Goal: Task Accomplishment & Management: Manage account settings

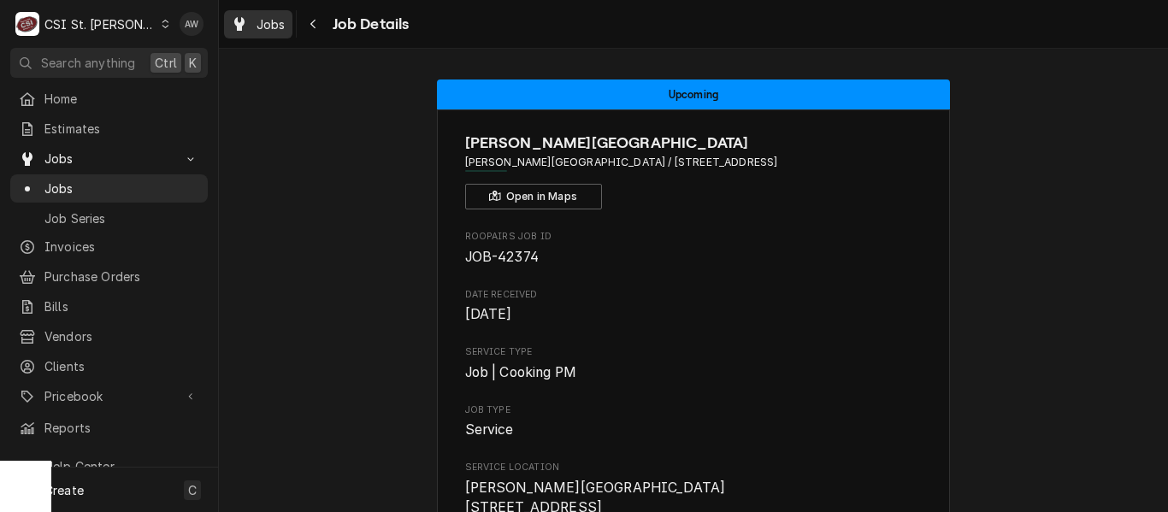
click at [239, 26] on icon "Dynamic Content Wrapper" at bounding box center [239, 24] width 10 height 14
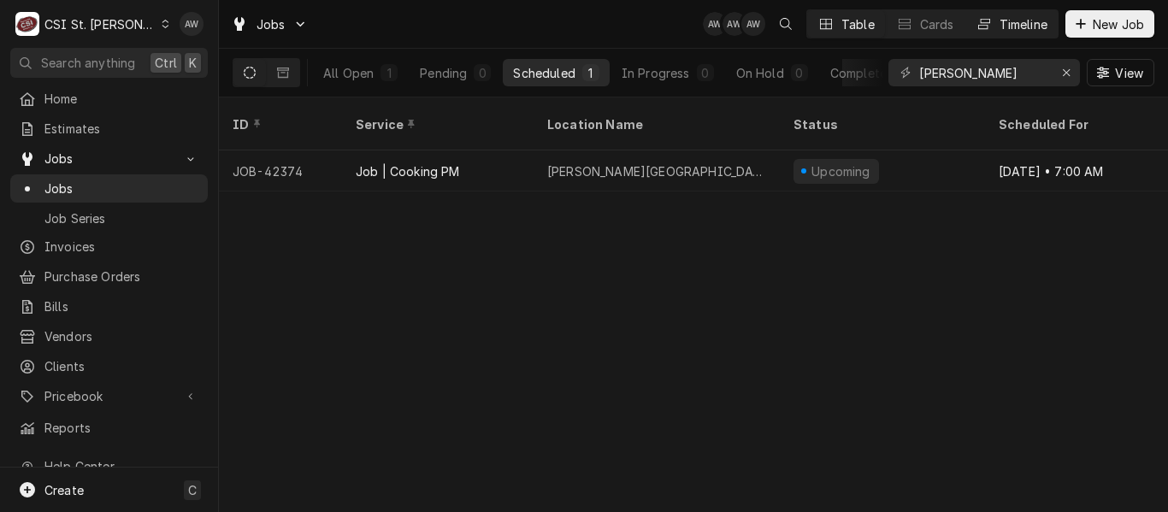
click at [999, 29] on div "Timeline" at bounding box center [1023, 24] width 48 height 18
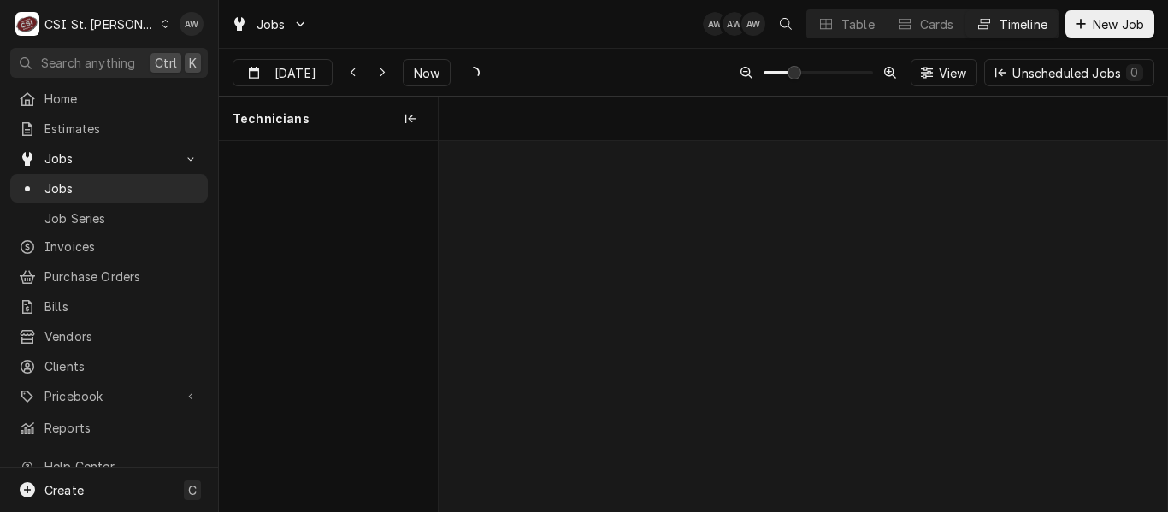
scroll to position [0, 14432]
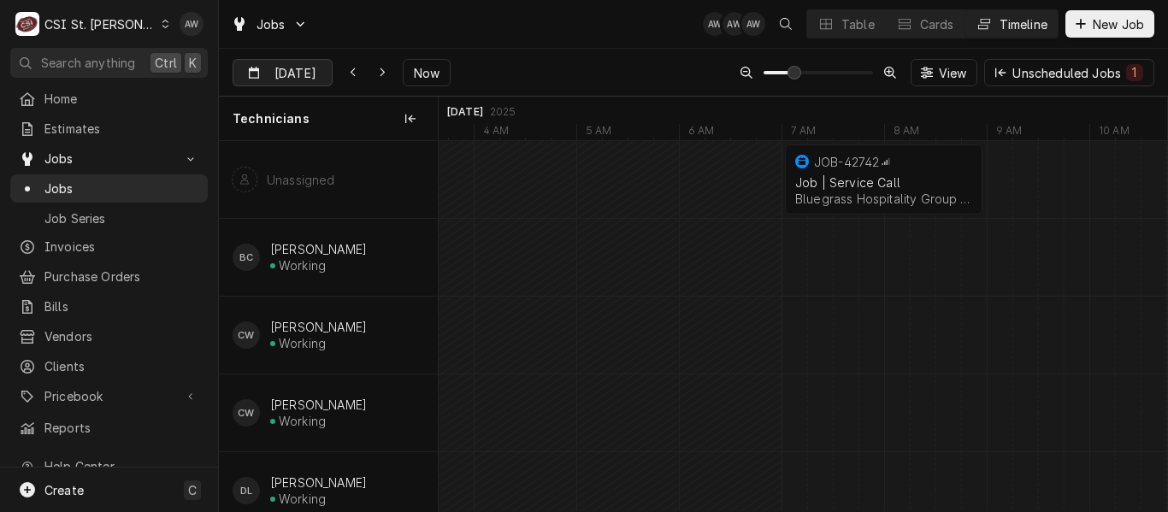
click at [285, 68] on input "Sep 22" at bounding box center [270, 76] width 74 height 33
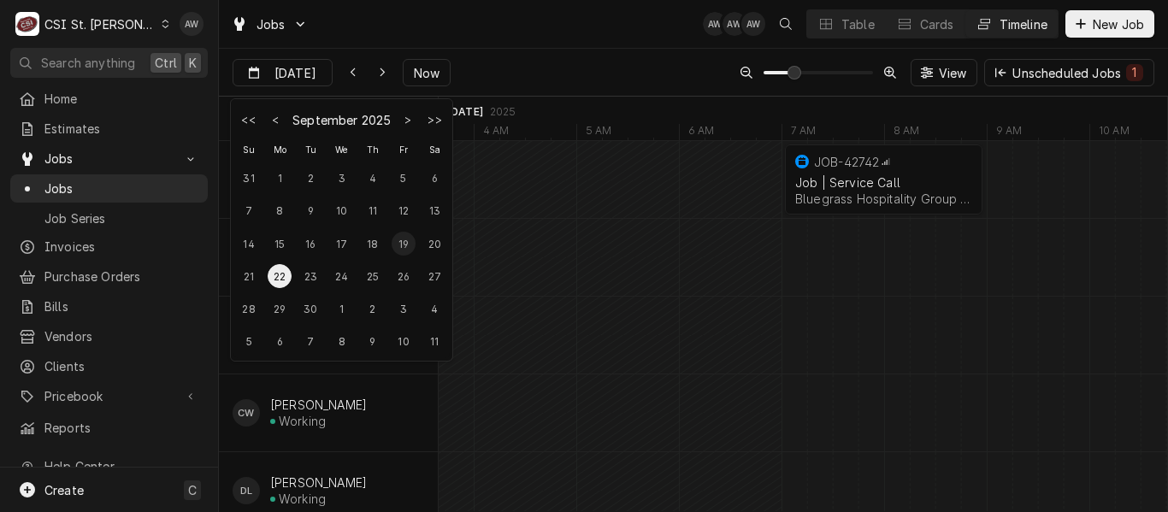
click at [398, 247] on div "19" at bounding box center [404, 244] width 24 height 24
type input "Sep 19"
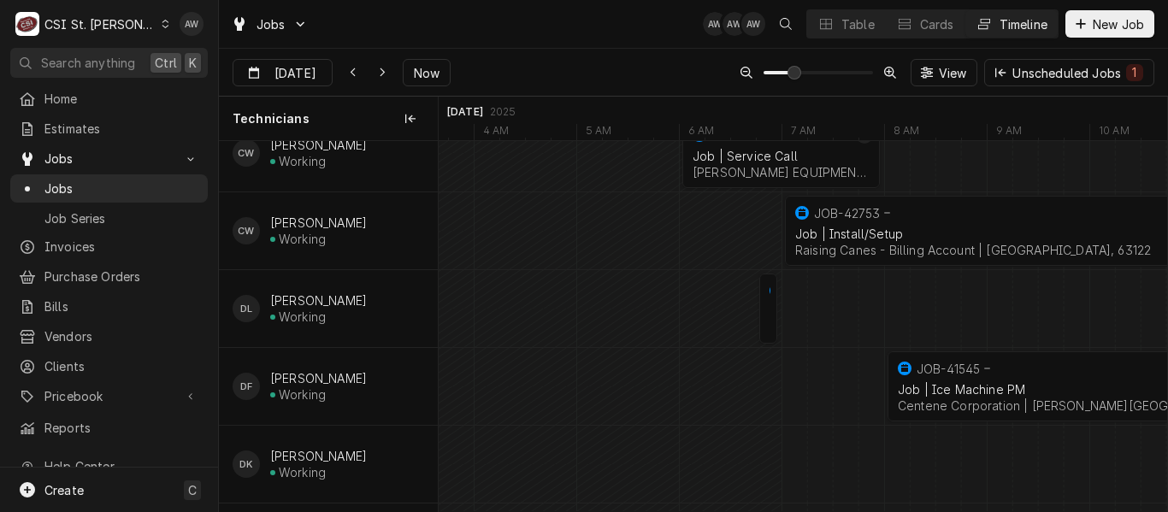
scroll to position [256, 0]
click at [843, 15] on button "Table" at bounding box center [846, 23] width 78 height 27
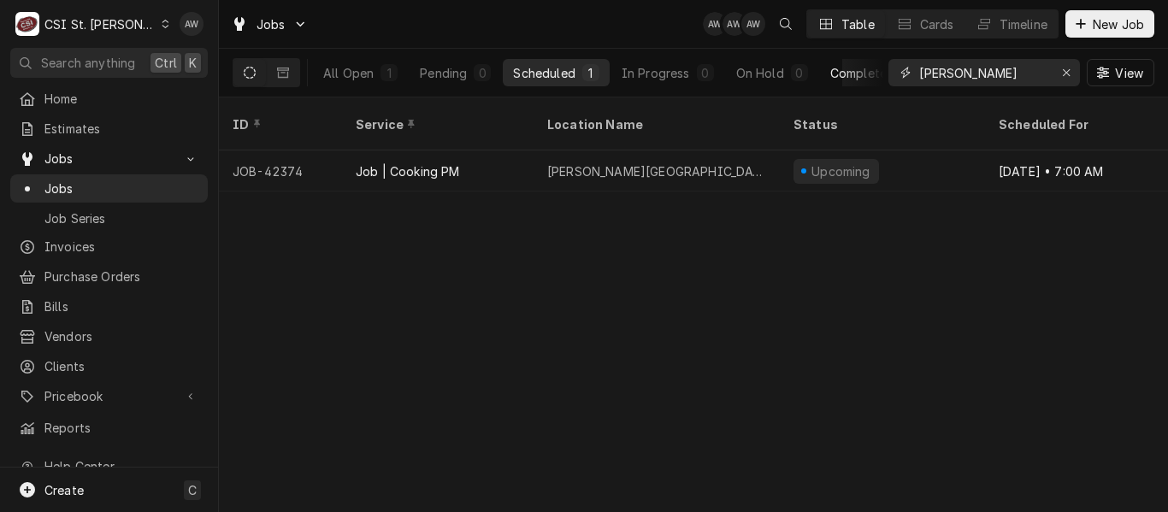
drag, startPoint x: 988, startPoint y: 75, endPoint x: 851, endPoint y: 65, distance: 138.0
click at [851, 65] on div "All Open 1 Pending 0 Scheduled 1 In Progress 0 On Hold 0 Completed 0 touchette …" at bounding box center [694, 73] width 922 height 48
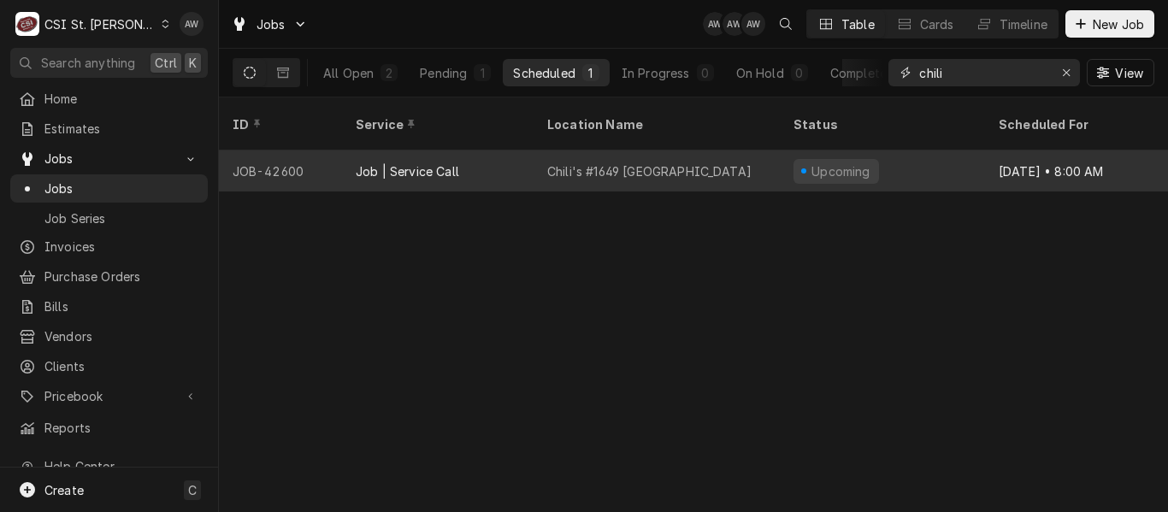
type input "chili"
click at [634, 157] on div "Chili's #1649 Wentzville" at bounding box center [657, 170] width 246 height 41
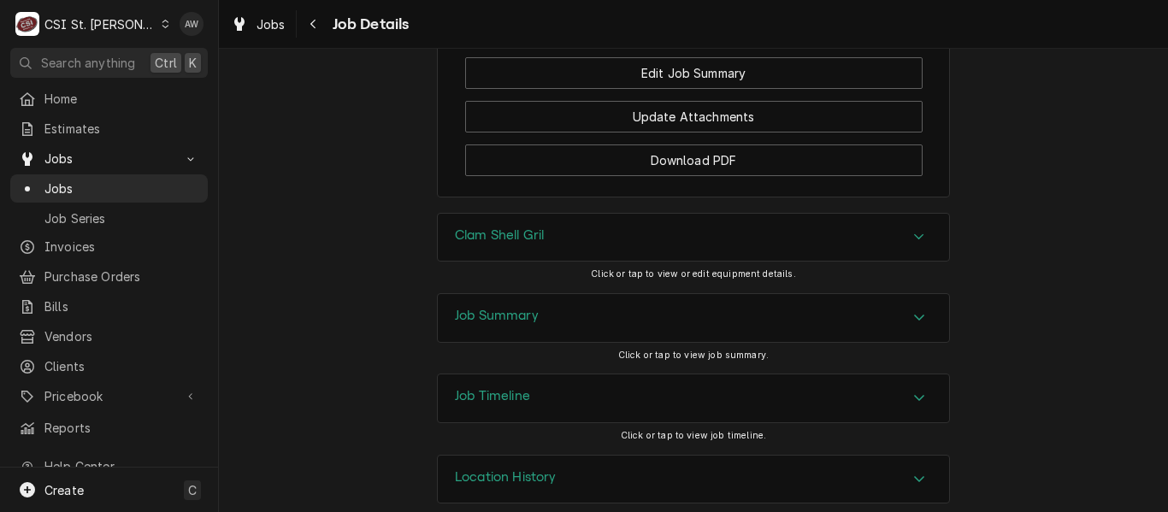
scroll to position [2555, 0]
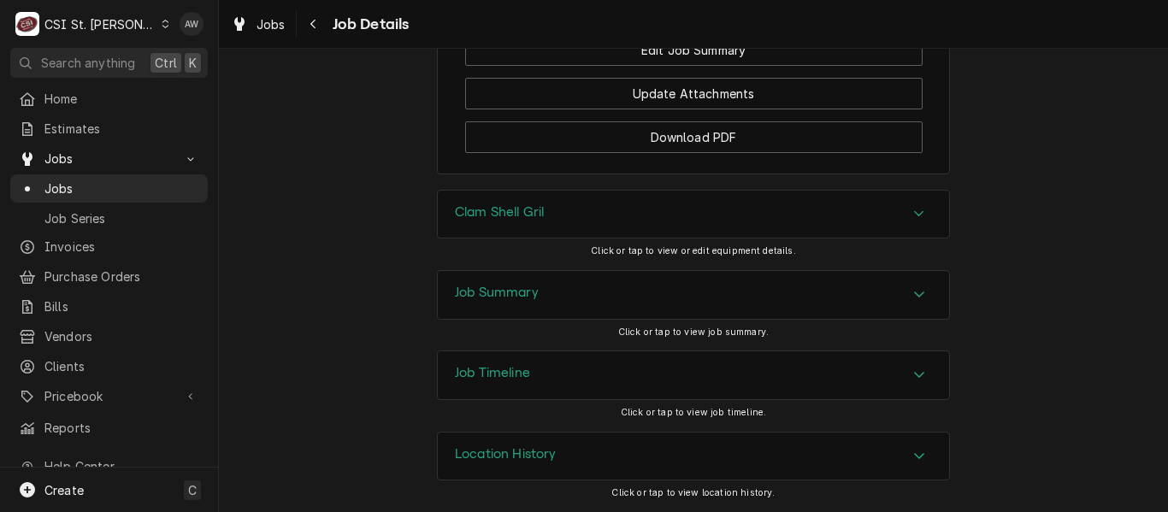
click at [609, 221] on div "Clam Shell Gril" at bounding box center [693, 215] width 511 height 48
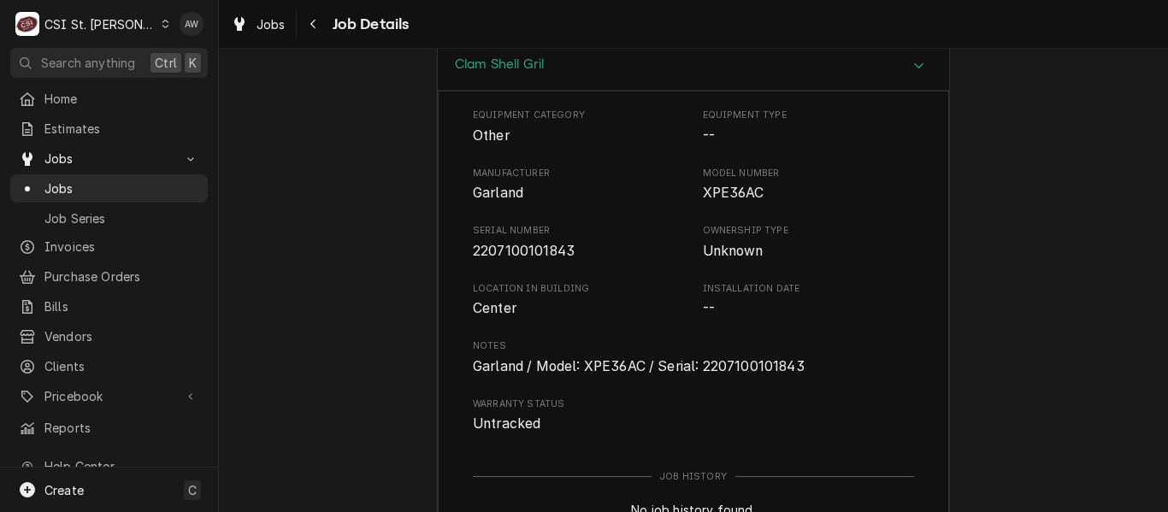
scroll to position [2361, 0]
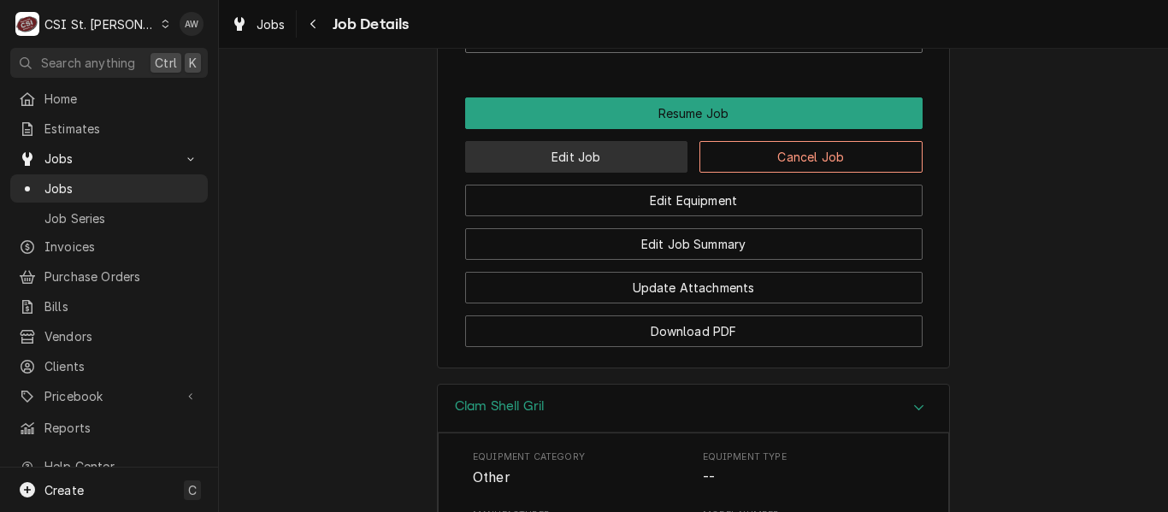
click at [643, 155] on button "Edit Job" at bounding box center [576, 157] width 223 height 32
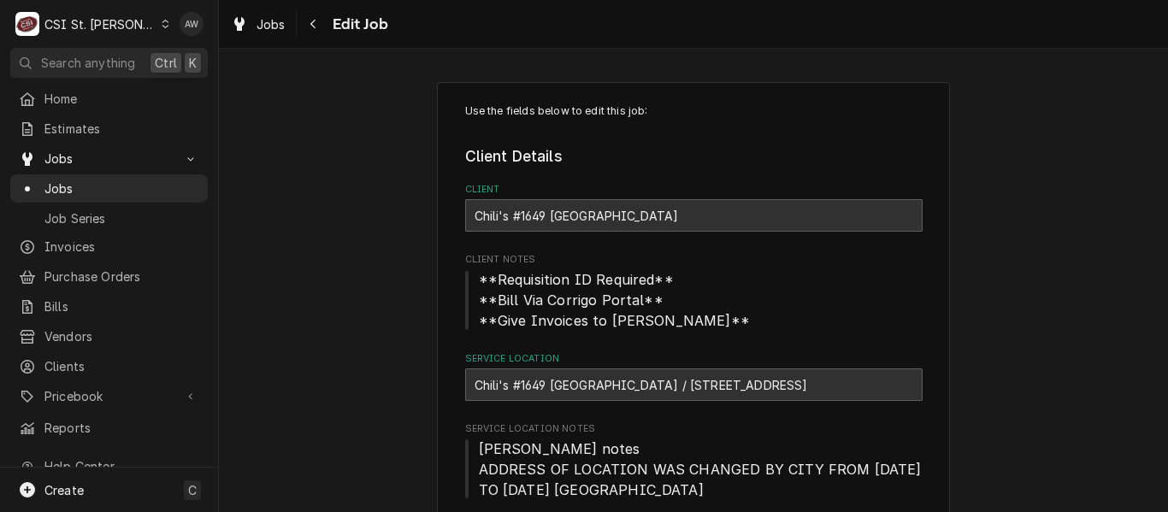
type textarea "x"
click at [250, 37] on link "Jobs" at bounding box center [258, 24] width 68 height 28
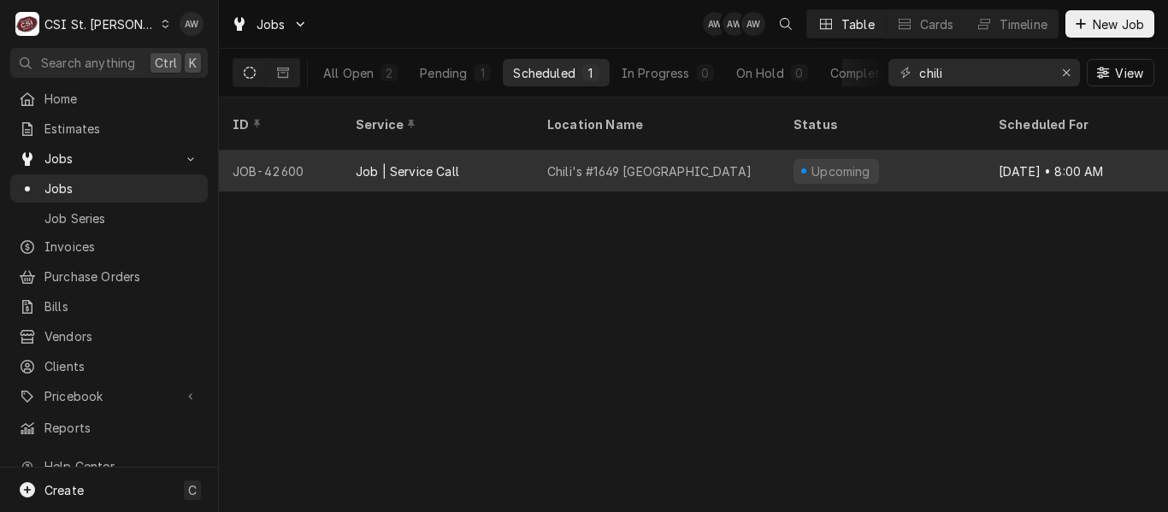
click at [758, 158] on div "Chili's #1649 [GEOGRAPHIC_DATA]" at bounding box center [657, 170] width 246 height 41
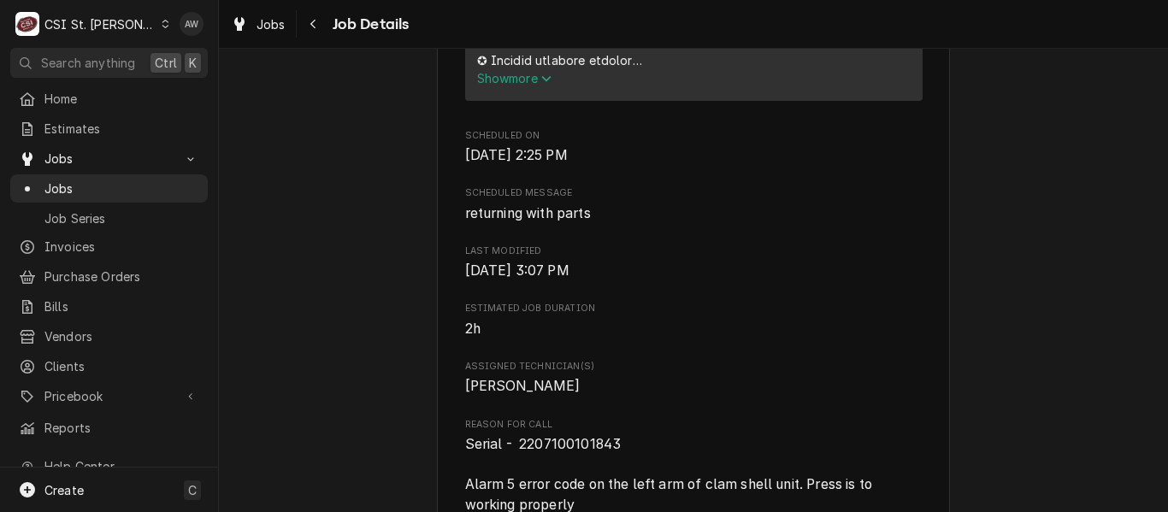
scroll to position [1026, 0]
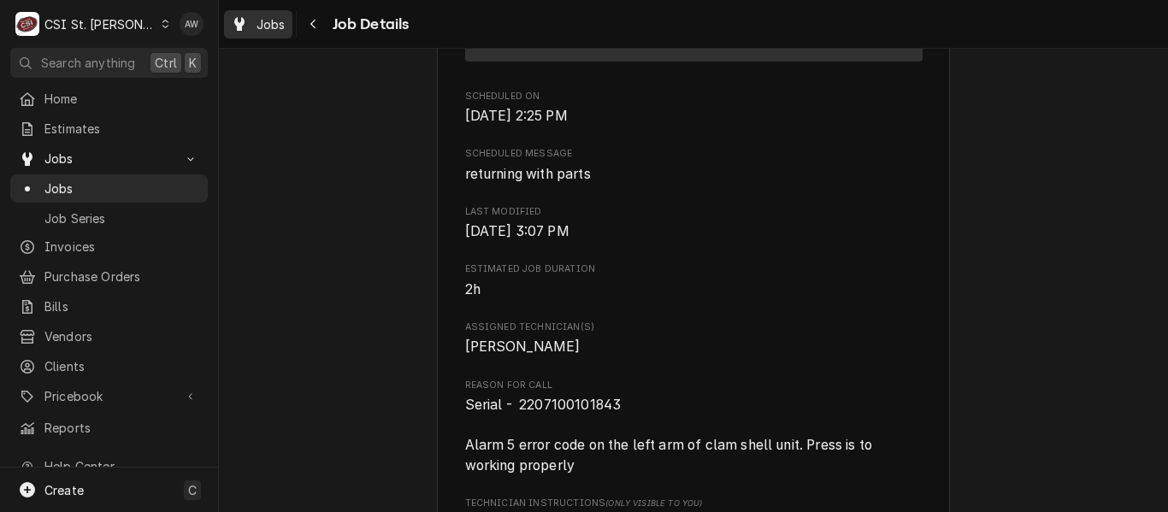
click at [289, 16] on link "Jobs" at bounding box center [258, 24] width 68 height 28
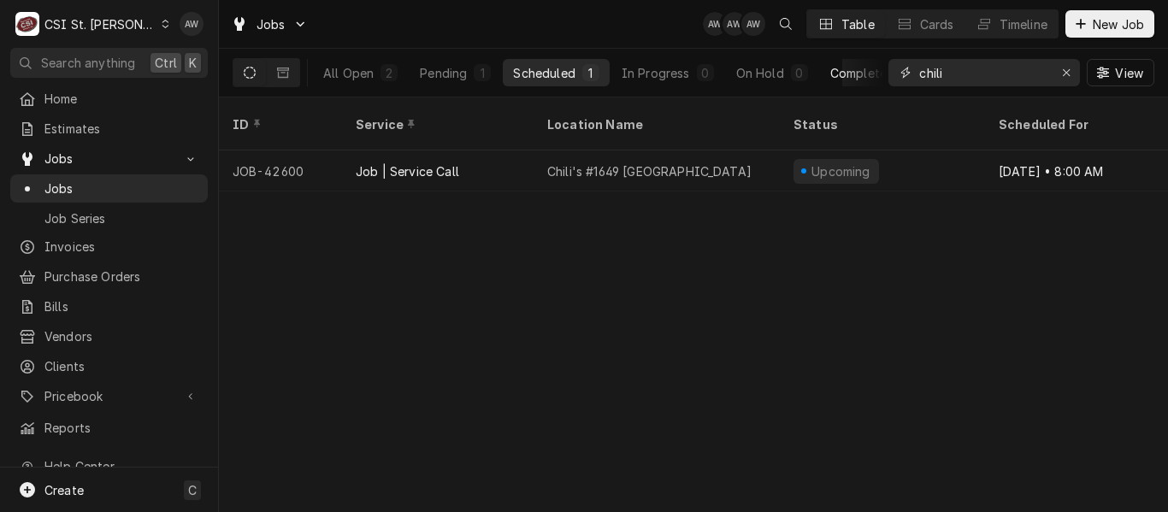
drag, startPoint x: 896, startPoint y: 62, endPoint x: 870, endPoint y: 59, distance: 26.7
click at [870, 59] on div "All Open 2 Pending 1 Scheduled 1 In Progress 0 On Hold 0 Completed 0 chili View" at bounding box center [694, 73] width 922 height 48
type input "schnucks"
click at [438, 84] on button "Pending 4" at bounding box center [460, 72] width 91 height 27
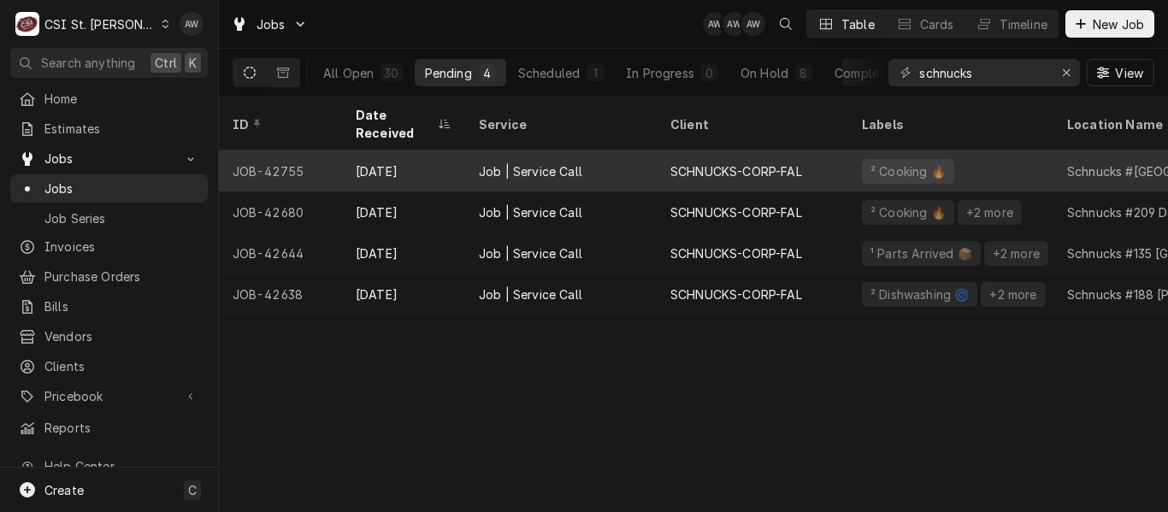
click at [648, 156] on div "Job | Service Call" at bounding box center [561, 170] width 192 height 41
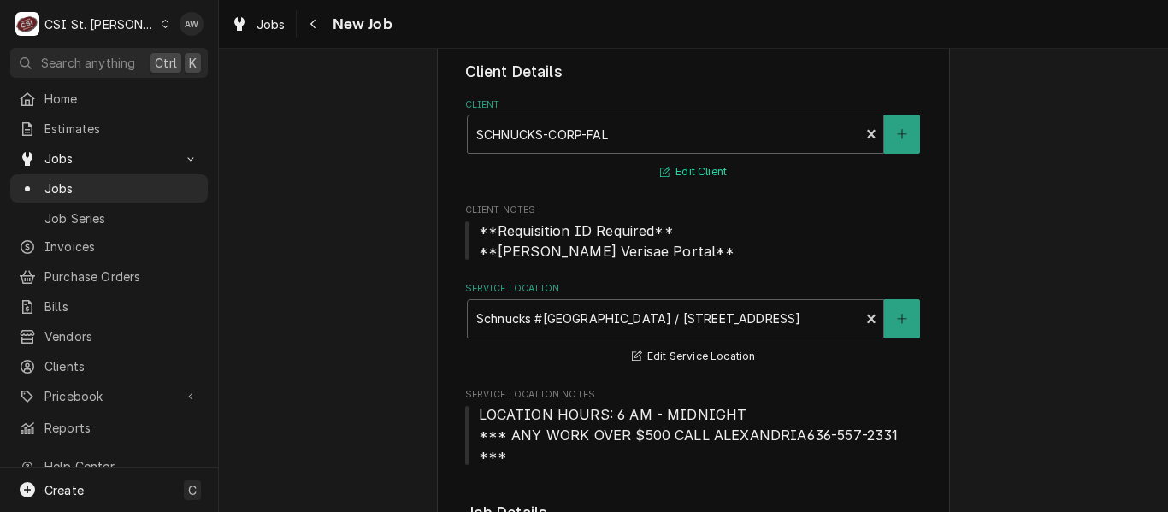
type textarea "x"
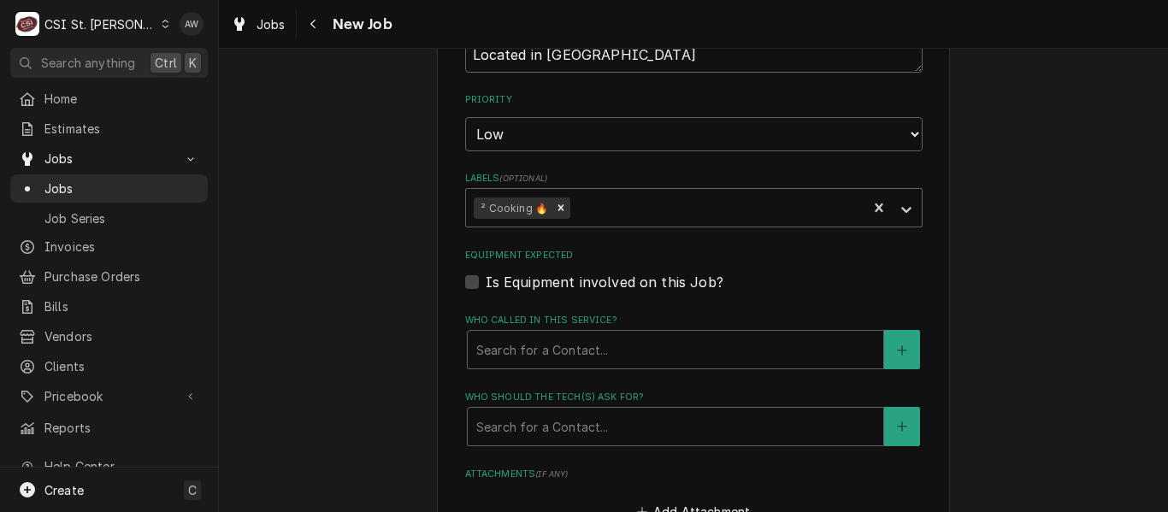
scroll to position [1624, 0]
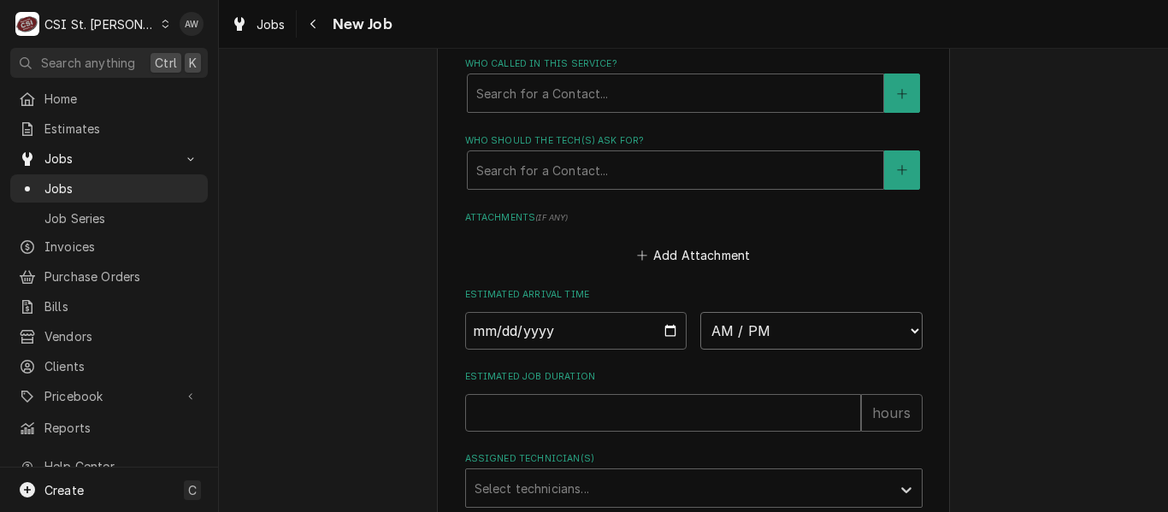
drag, startPoint x: 809, startPoint y: 321, endPoint x: 807, endPoint y: 305, distance: 16.3
click at [809, 321] on select "AM / PM 6:00 AM 6:15 AM 6:30 AM 6:45 AM 7:00 AM 7:15 AM 7:30 AM 7:45 AM 8:00 AM…" at bounding box center [811, 331] width 222 height 38
select select "07:00:00"
click at [700, 312] on select "AM / PM 6:00 AM 6:15 AM 6:30 AM 6:45 AM 7:00 AM 7:15 AM 7:30 AM 7:45 AM 8:00 AM…" at bounding box center [811, 331] width 222 height 38
type textarea "x"
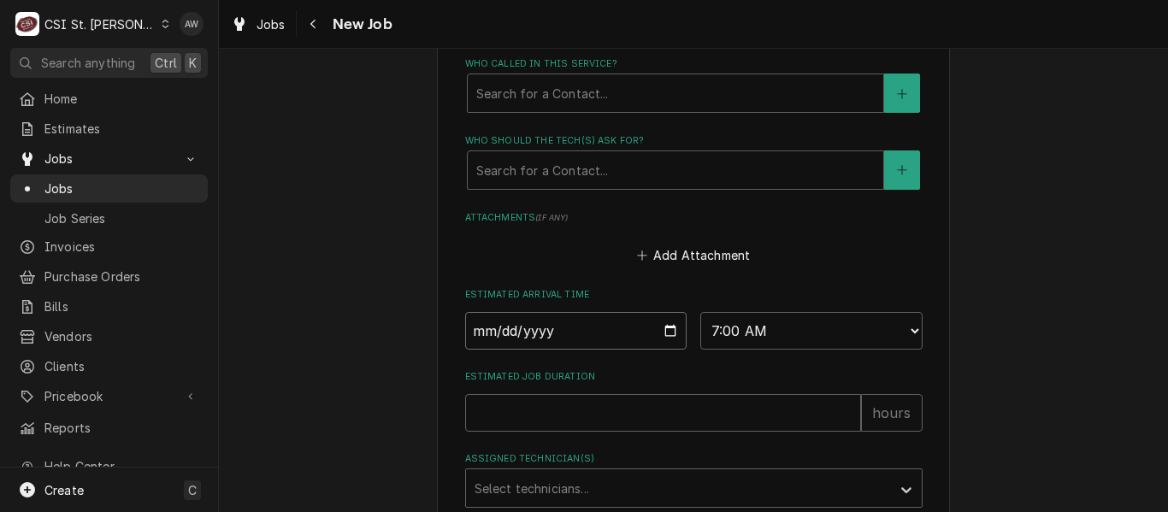
click at [658, 312] on input "Date" at bounding box center [576, 331] width 222 height 38
type input "2025-09-19"
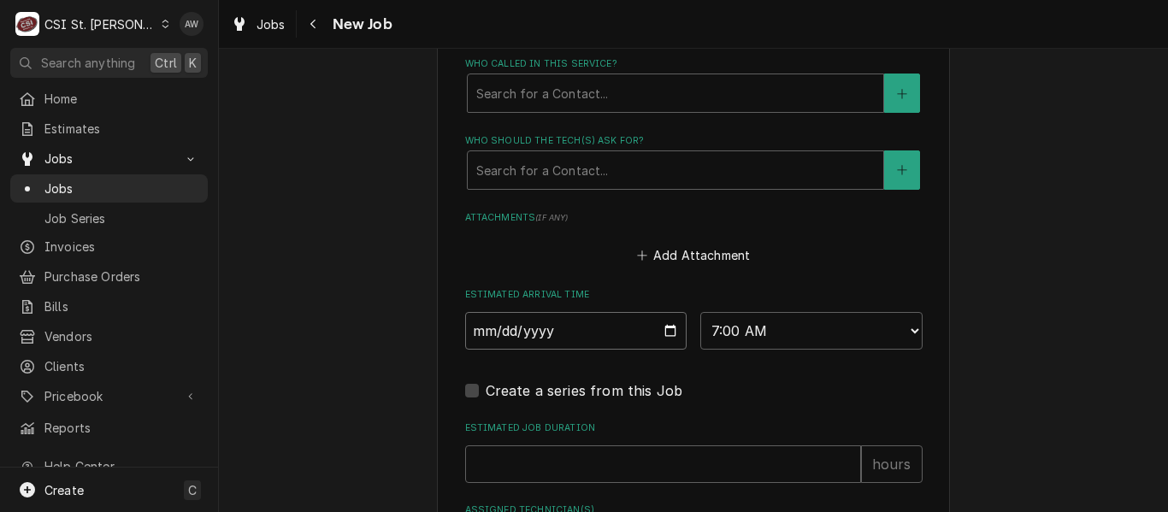
type textarea "x"
click at [631, 445] on input "Estimated Job Duration" at bounding box center [663, 464] width 396 height 38
type input "0"
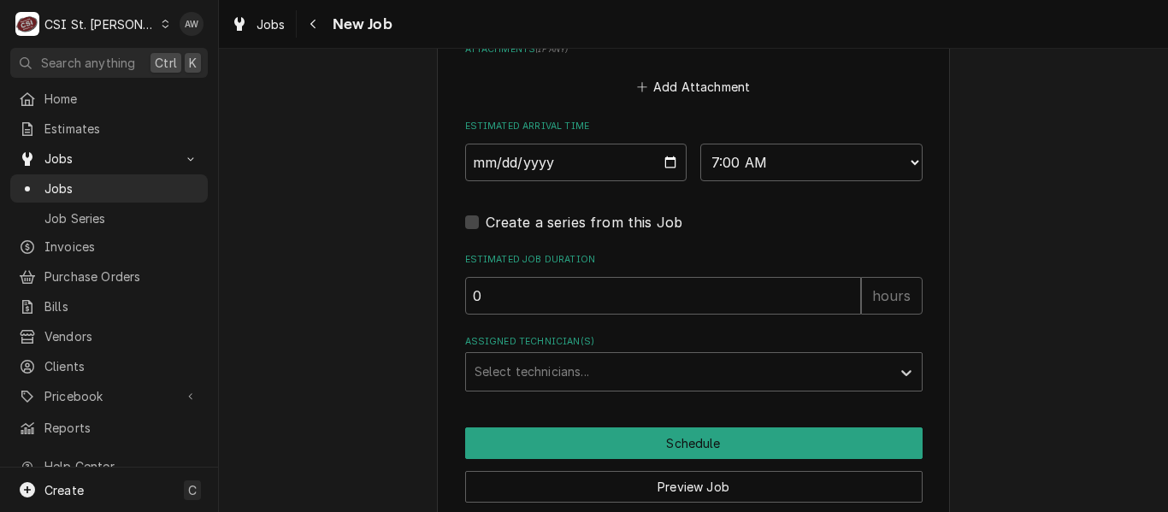
scroll to position [1795, 0]
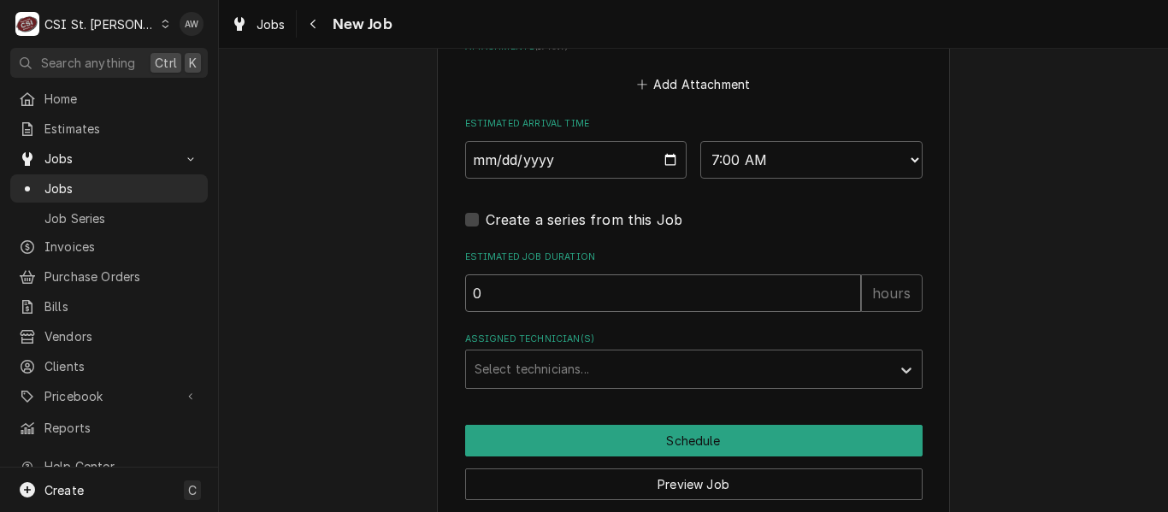
click at [564, 276] on input "0" at bounding box center [663, 293] width 396 height 38
type textarea "x"
type input "2"
type textarea "x"
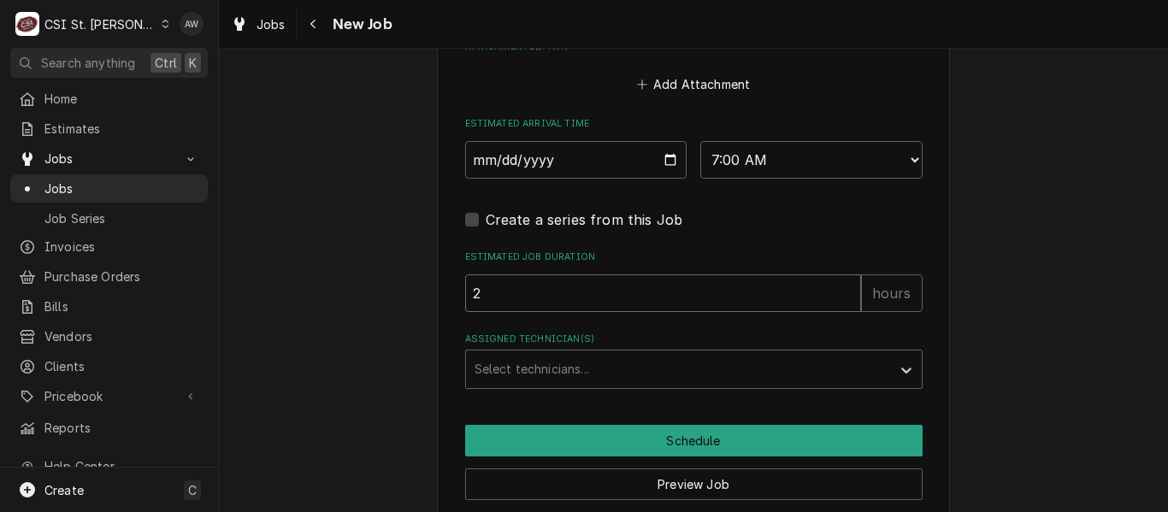
type input "25"
type textarea "x"
type input "2"
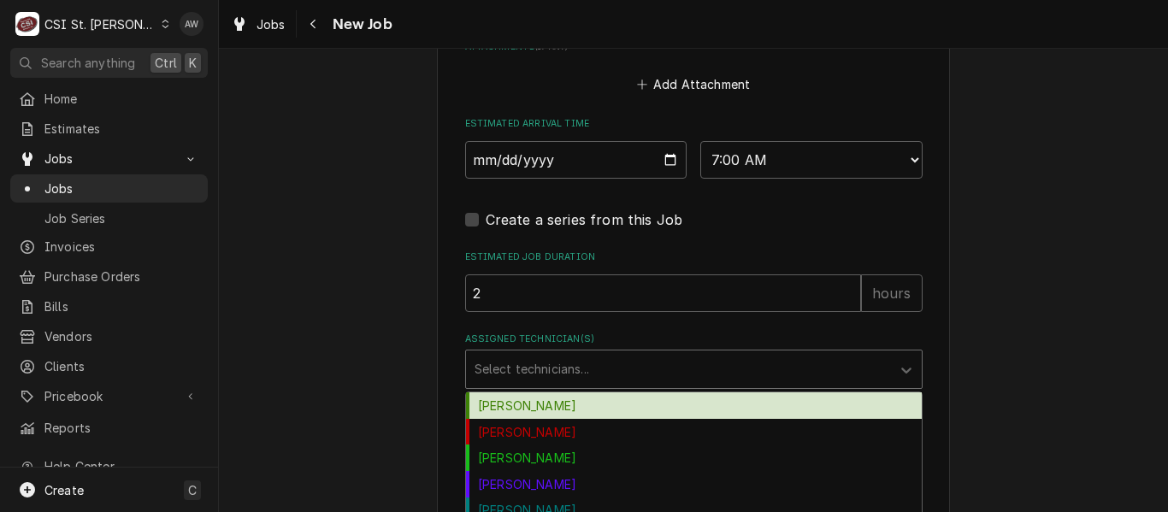
click at [554, 354] on div "Assigned Technician(s)" at bounding box center [679, 369] width 408 height 31
type textarea "x"
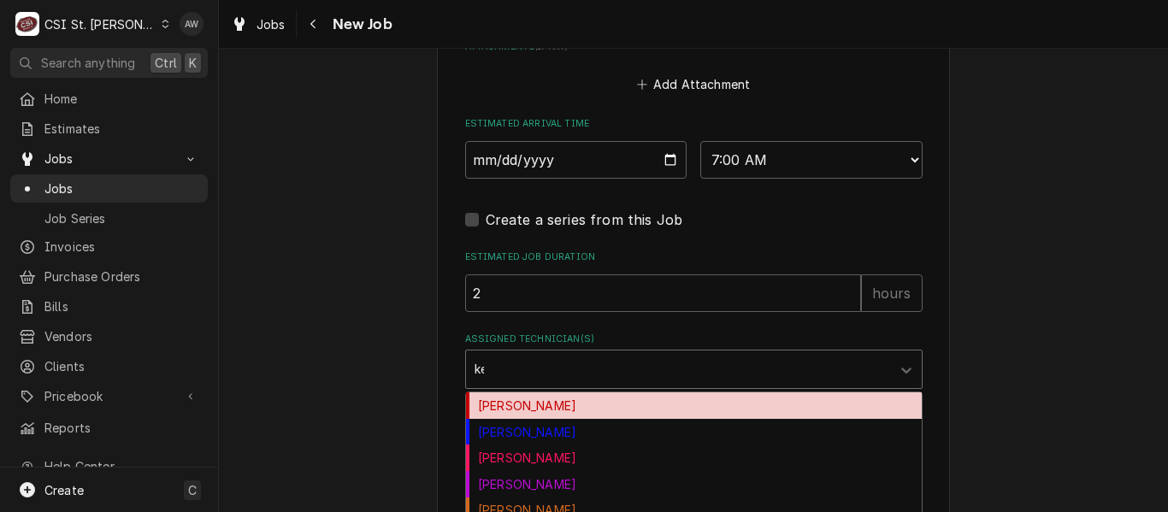
type input "kev"
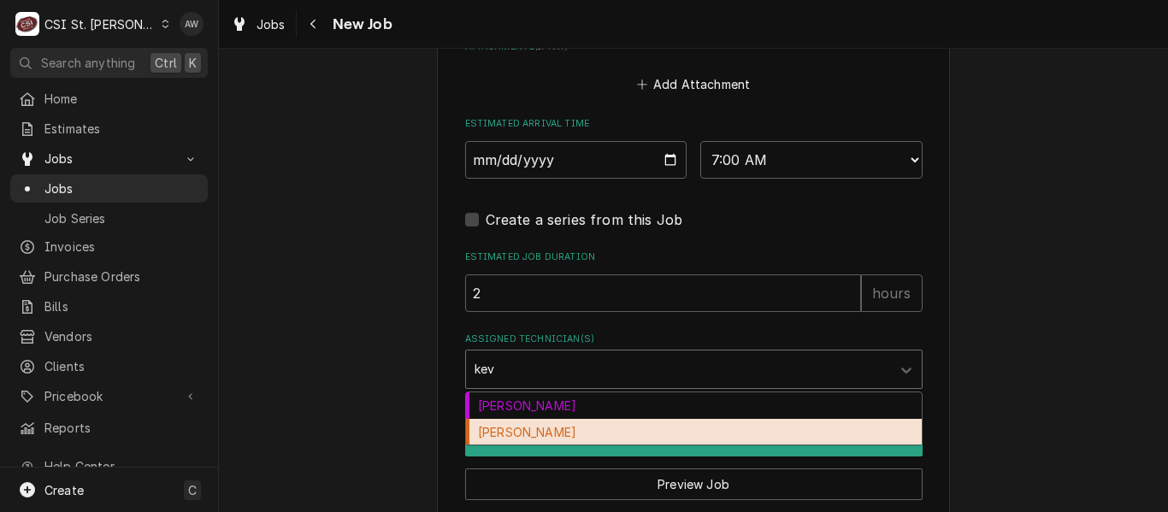
click at [540, 419] on div "Kevin Floyd" at bounding box center [694, 432] width 456 height 27
type textarea "x"
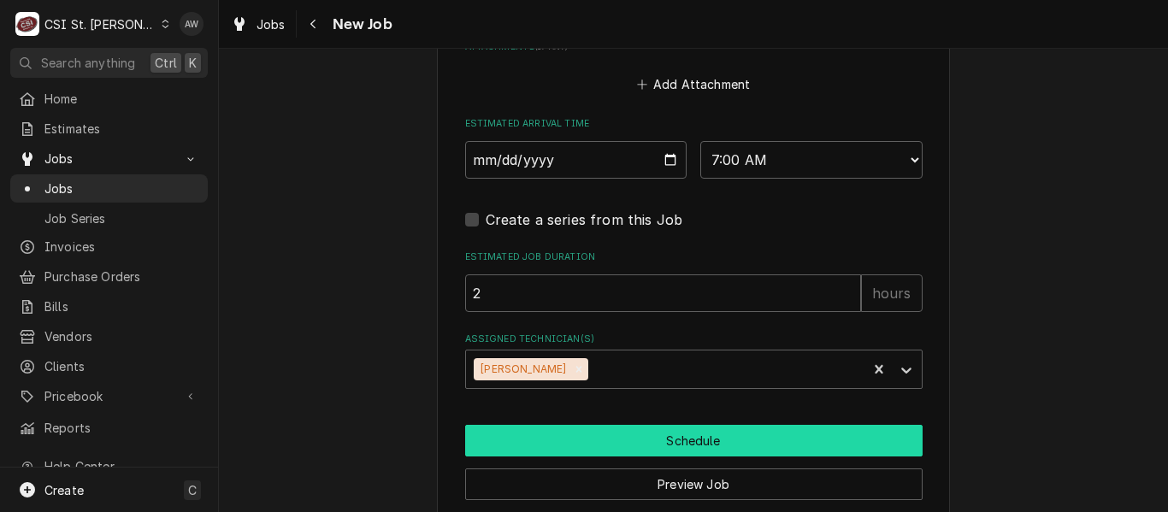
click at [545, 425] on button "Schedule" at bounding box center [693, 441] width 457 height 32
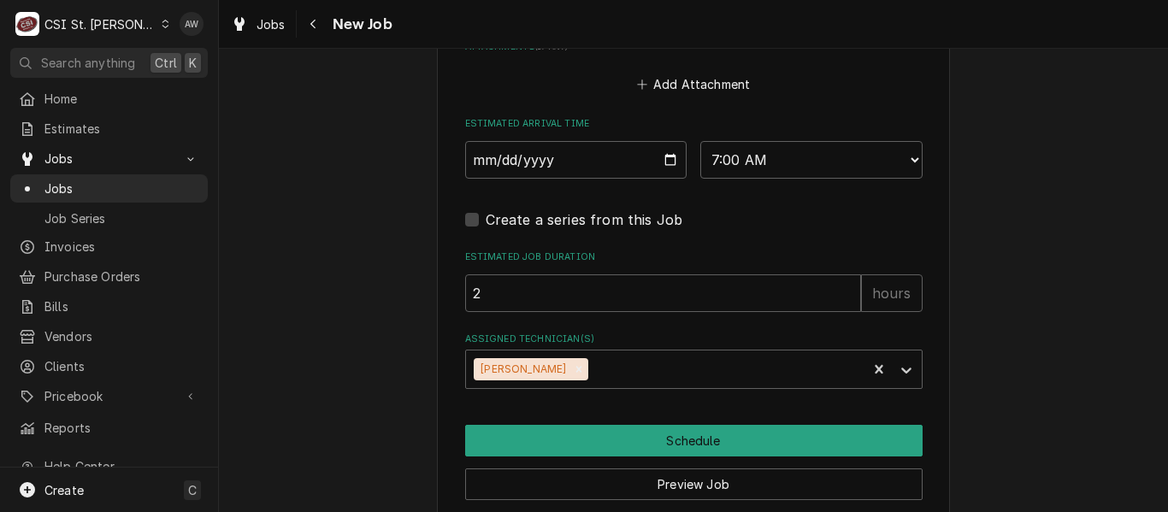
scroll to position [1784, 0]
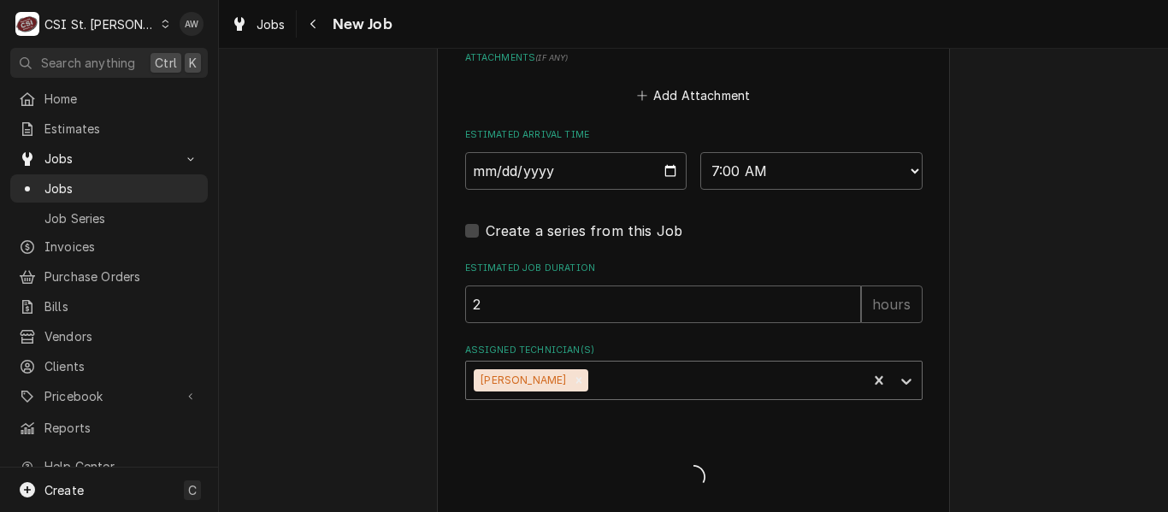
type textarea "x"
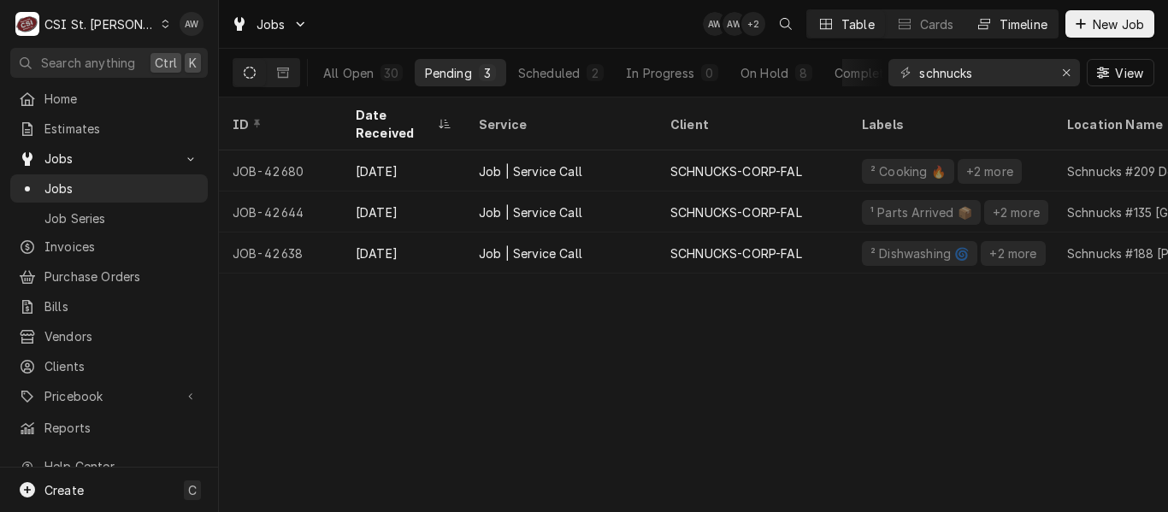
click at [1018, 36] on button "Timeline" at bounding box center [1011, 23] width 92 height 27
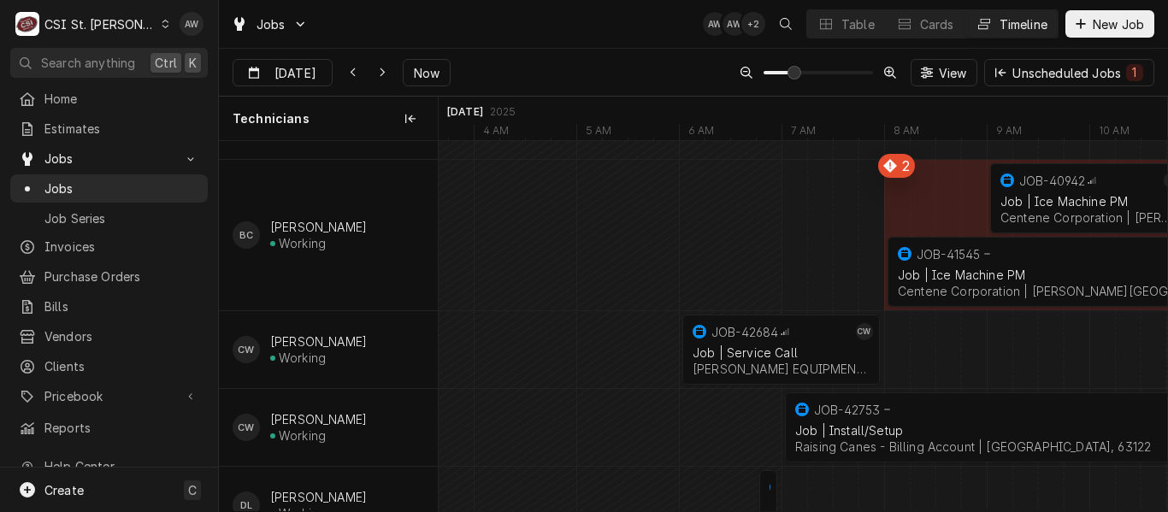
scroll to position [85, 0]
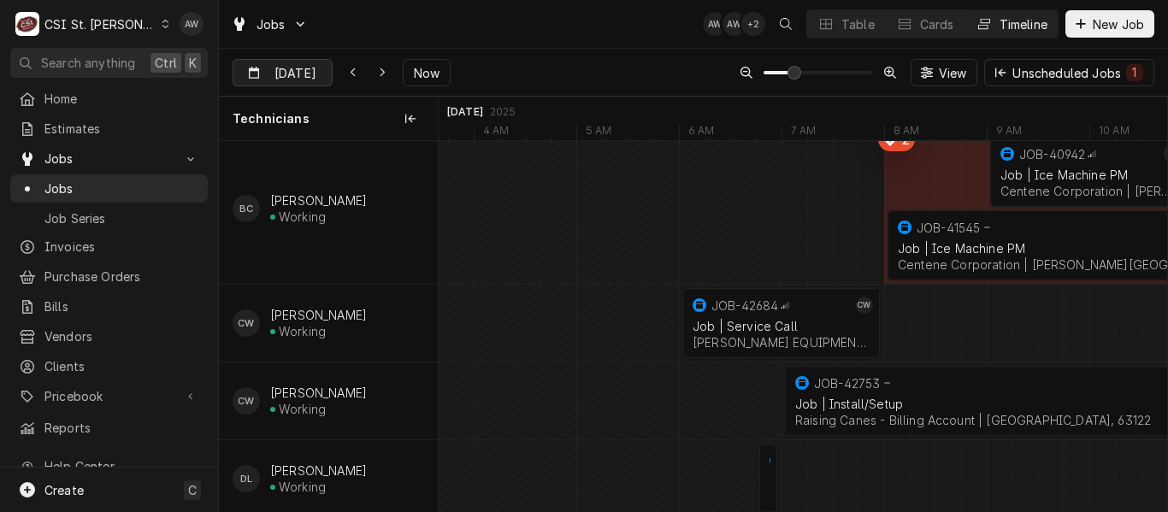
click at [314, 75] on div "Dynamic Content Wrapper" at bounding box center [320, 73] width 24 height 27
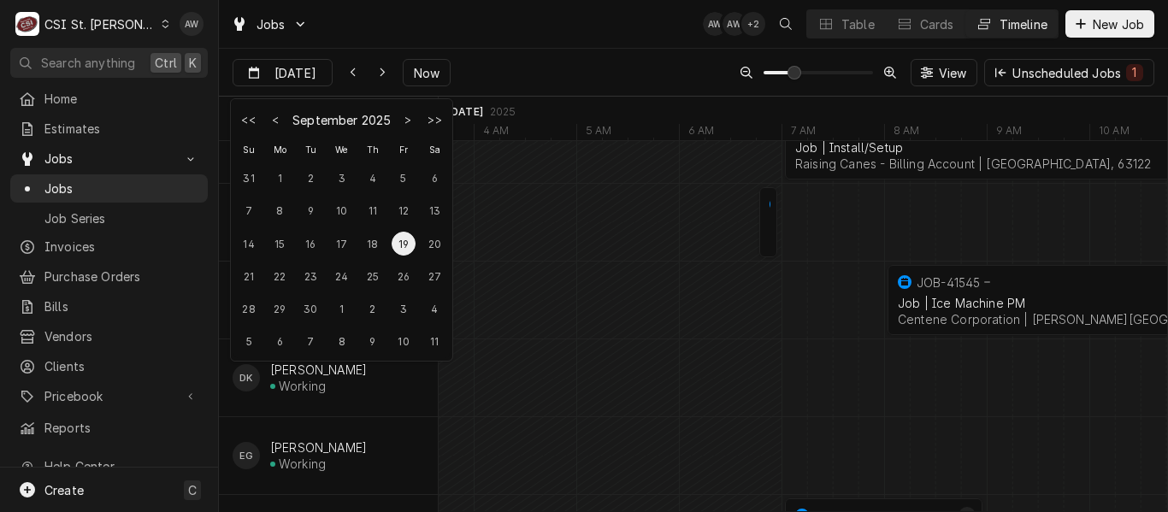
scroll to position [427, 0]
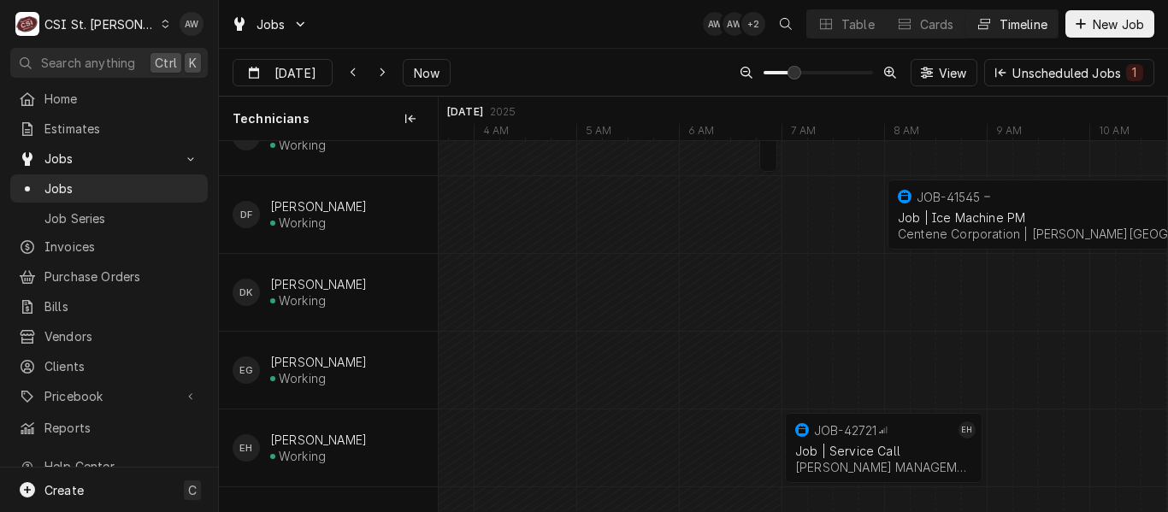
click at [510, 37] on div "Jobs AW AW + 2 Table Cards Timeline New Job" at bounding box center [693, 24] width 949 height 48
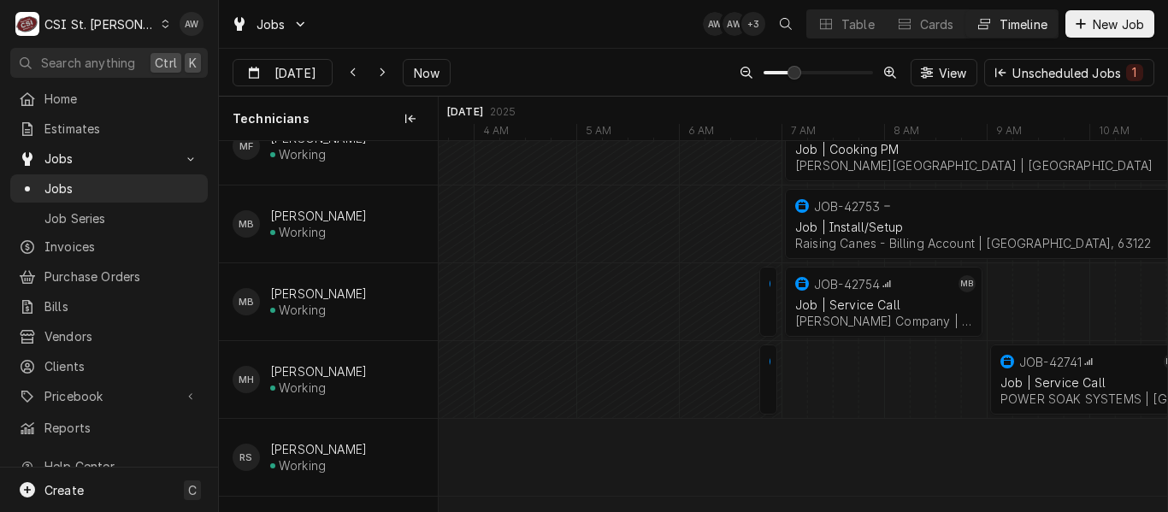
scroll to position [1117, 0]
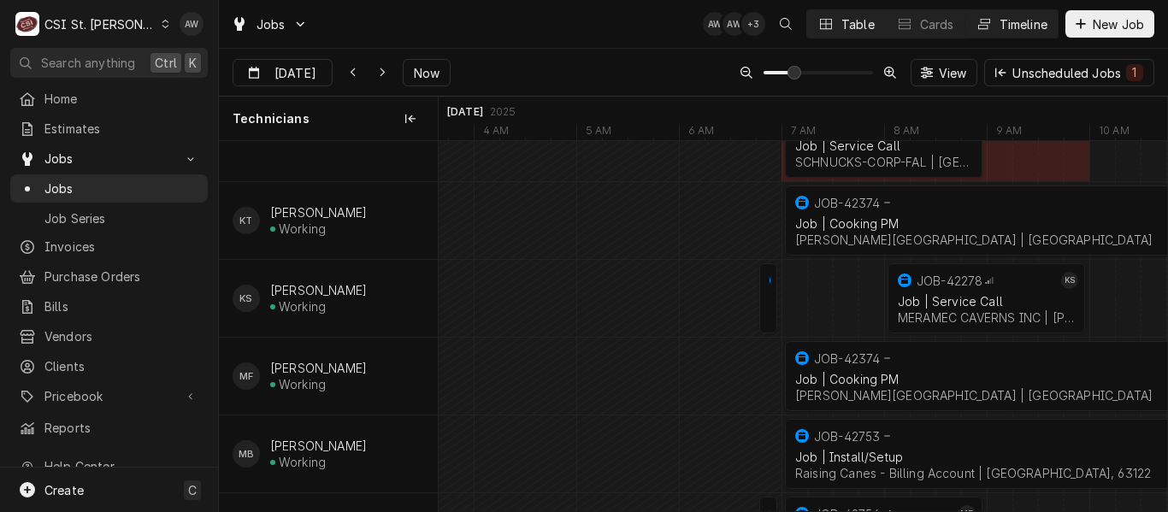
click at [828, 25] on icon "Dynamic Content Wrapper" at bounding box center [826, 24] width 12 height 12
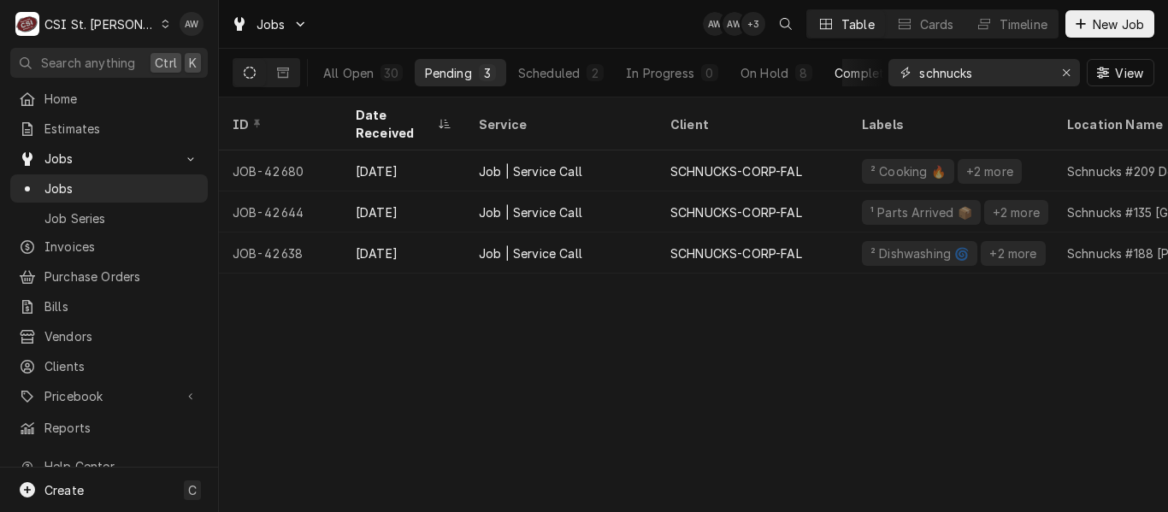
drag, startPoint x: 1002, startPoint y: 71, endPoint x: 873, endPoint y: 62, distance: 129.4
click at [873, 62] on div "All Open 30 Pending 3 Scheduled 2 In Progress 0 On Hold 8 Completed 17 schnucks…" at bounding box center [694, 73] width 922 height 48
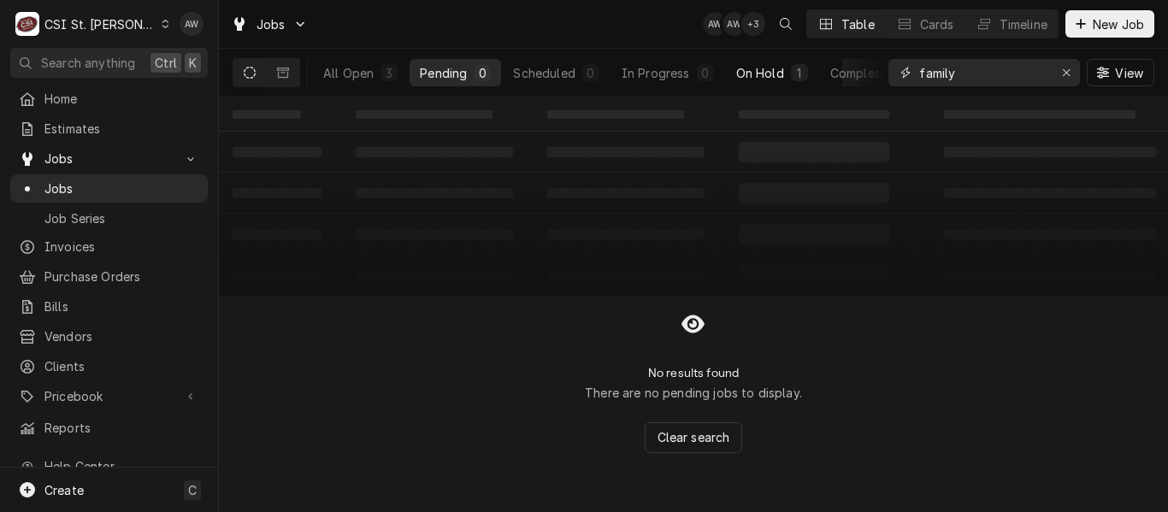
type input "family"
click at [793, 77] on div "1" at bounding box center [799, 72] width 17 height 17
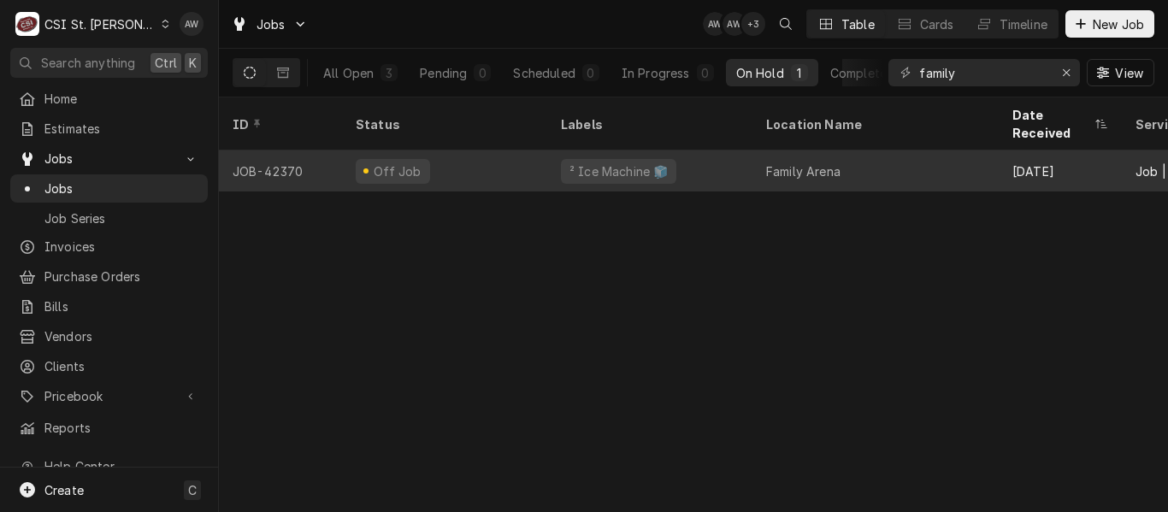
click at [711, 150] on div "² Ice Machine 🧊" at bounding box center [649, 170] width 205 height 41
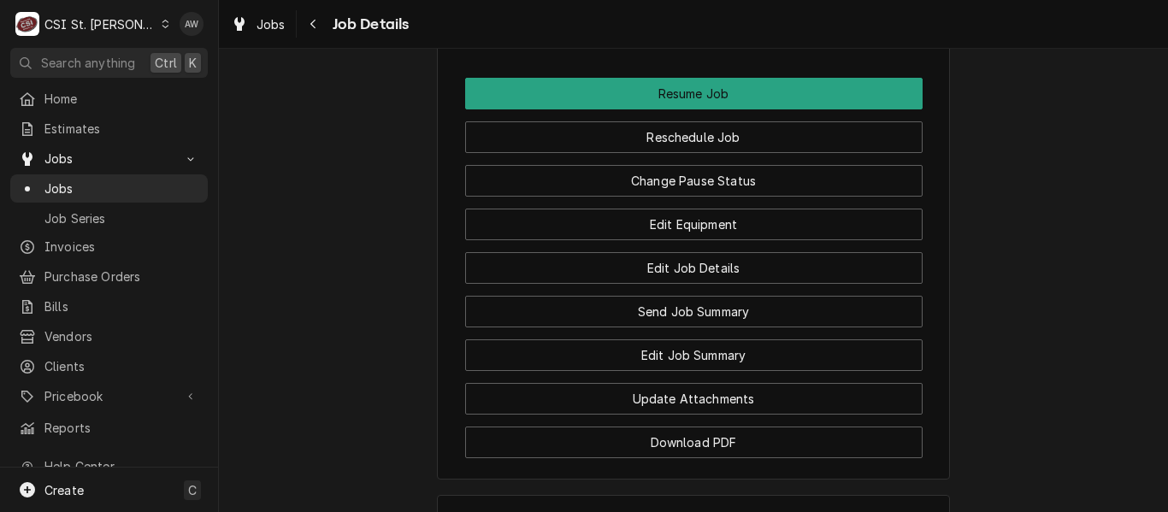
scroll to position [2223, 0]
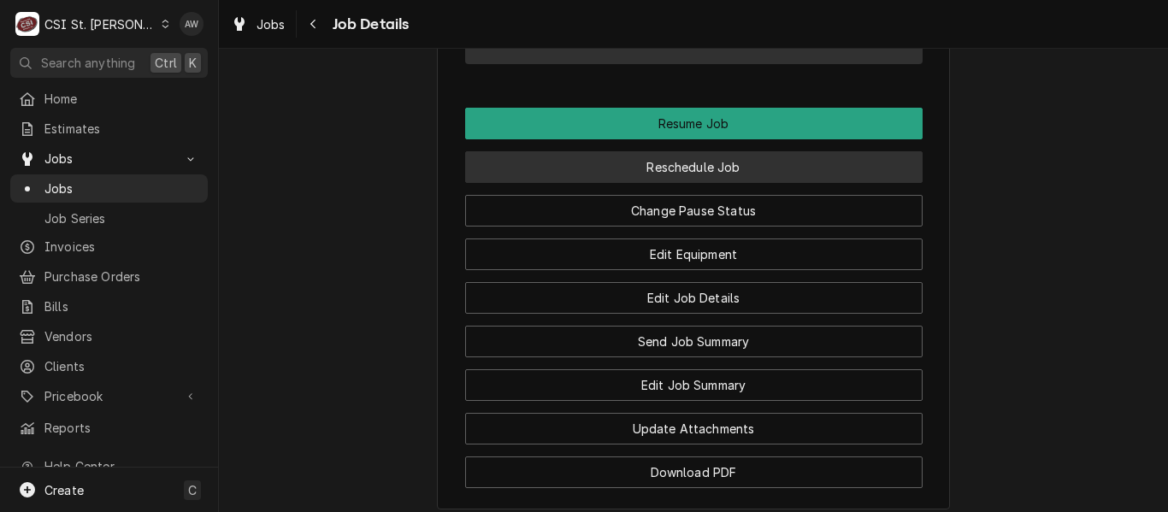
click at [713, 176] on button "Reschedule Job" at bounding box center [693, 167] width 457 height 32
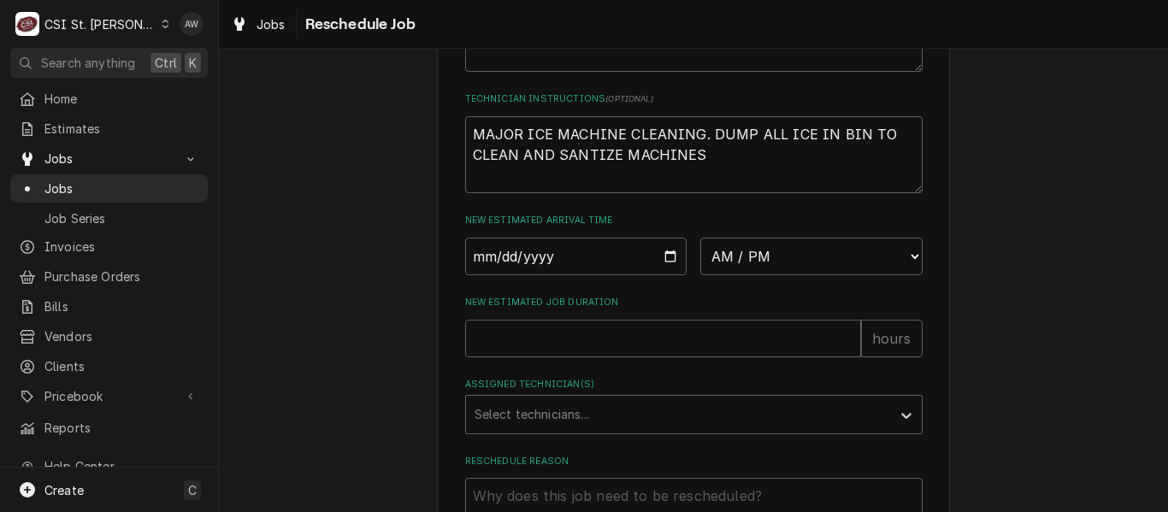
scroll to position [684, 0]
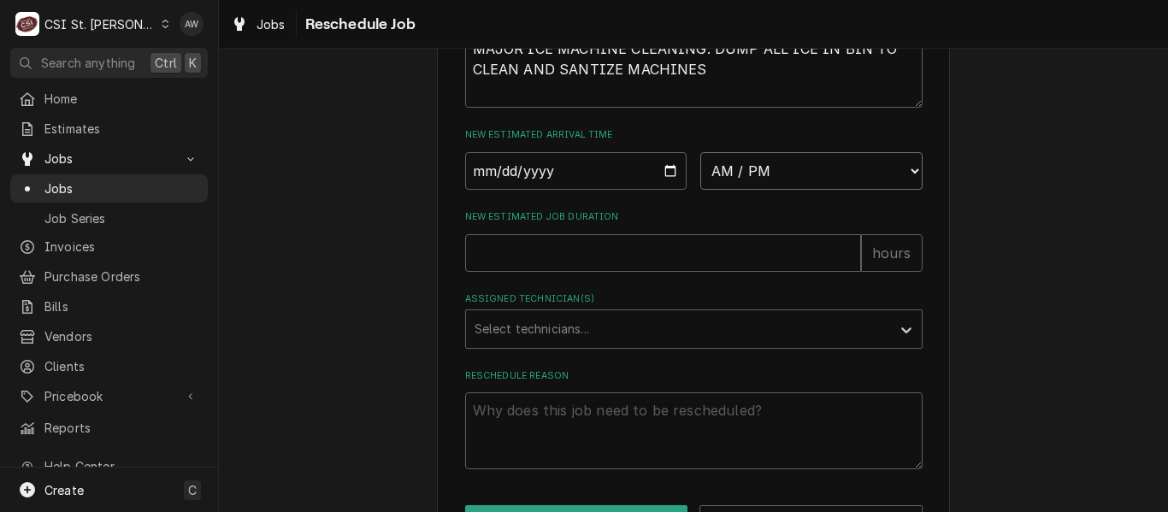
click at [743, 189] on select "AM / PM 6:00 AM 6:15 AM 6:30 AM 6:45 AM 7:00 AM 7:15 AM 7:30 AM 7:45 AM 8:00 AM…" at bounding box center [811, 171] width 222 height 38
click at [750, 190] on select "AM / PM 6:00 AM 6:15 AM 6:30 AM 6:45 AM 7:00 AM 7:15 AM 7:30 AM 7:45 AM 8:00 AM…" at bounding box center [811, 171] width 222 height 38
select select "07:00:00"
click at [700, 172] on select "AM / PM 6:00 AM 6:15 AM 6:30 AM 6:45 AM 7:00 AM 7:15 AM 7:30 AM 7:45 AM 8:00 AM…" at bounding box center [811, 171] width 222 height 38
type textarea "x"
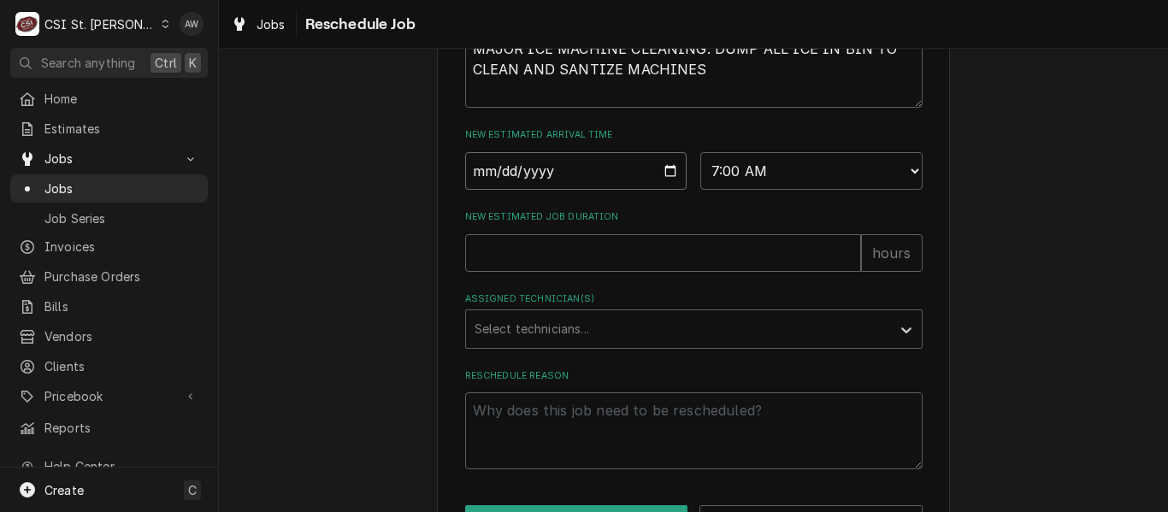
click at [659, 188] on input "Date" at bounding box center [576, 171] width 222 height 38
type input "[DATE]"
click at [595, 272] on input "New Estimated Job Duration" at bounding box center [663, 253] width 396 height 38
type textarea "x"
type input "4"
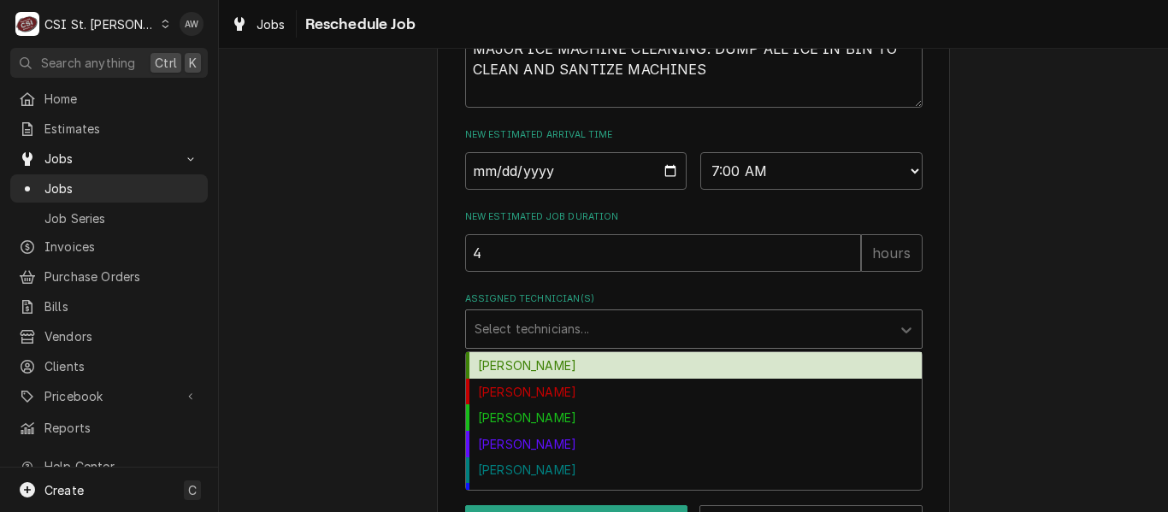
click at [610, 345] on div "Assigned Technician(s)" at bounding box center [679, 329] width 408 height 31
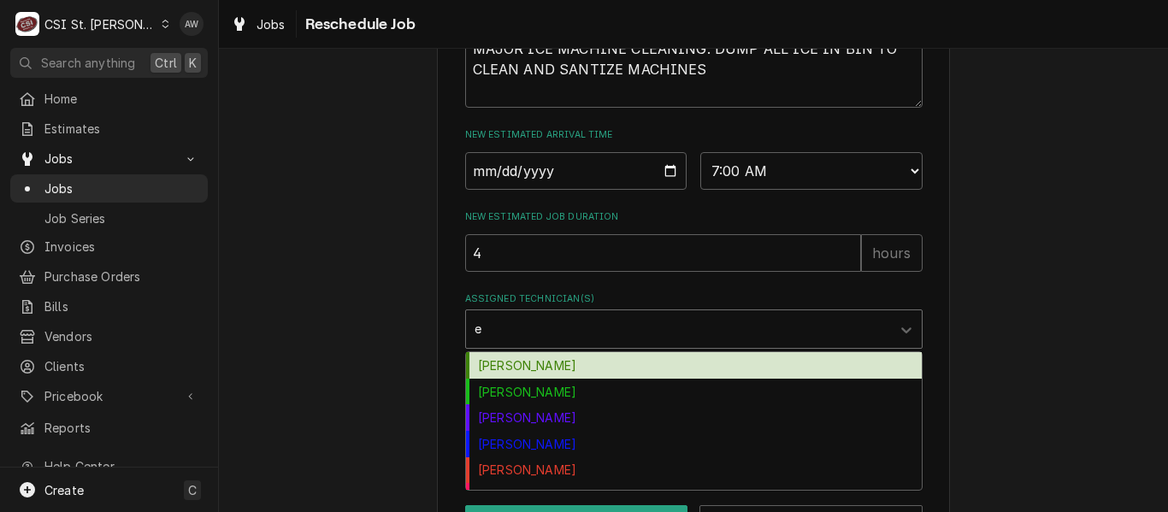
type input "er"
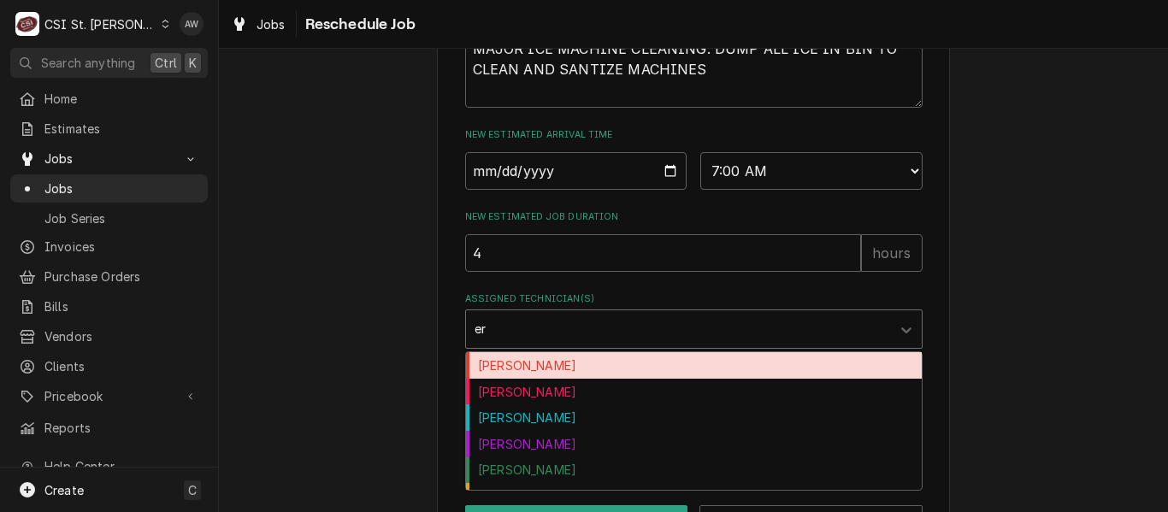
click at [603, 379] on div "[PERSON_NAME]" at bounding box center [694, 365] width 456 height 27
type textarea "x"
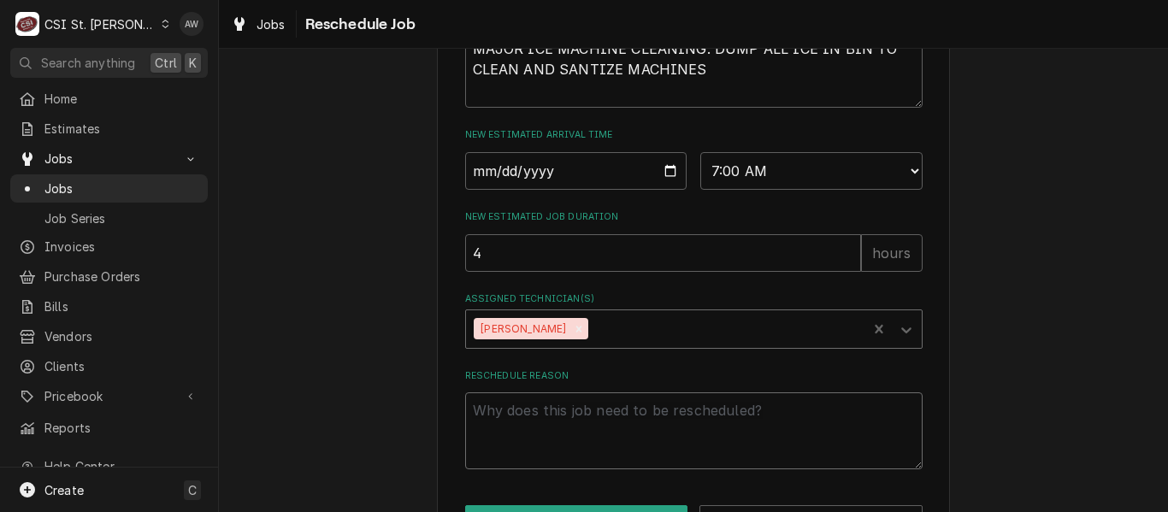
click at [594, 427] on textarea "Reschedule Reason" at bounding box center [693, 430] width 457 height 77
type textarea "x"
type textarea "r"
type textarea "x"
type textarea "re"
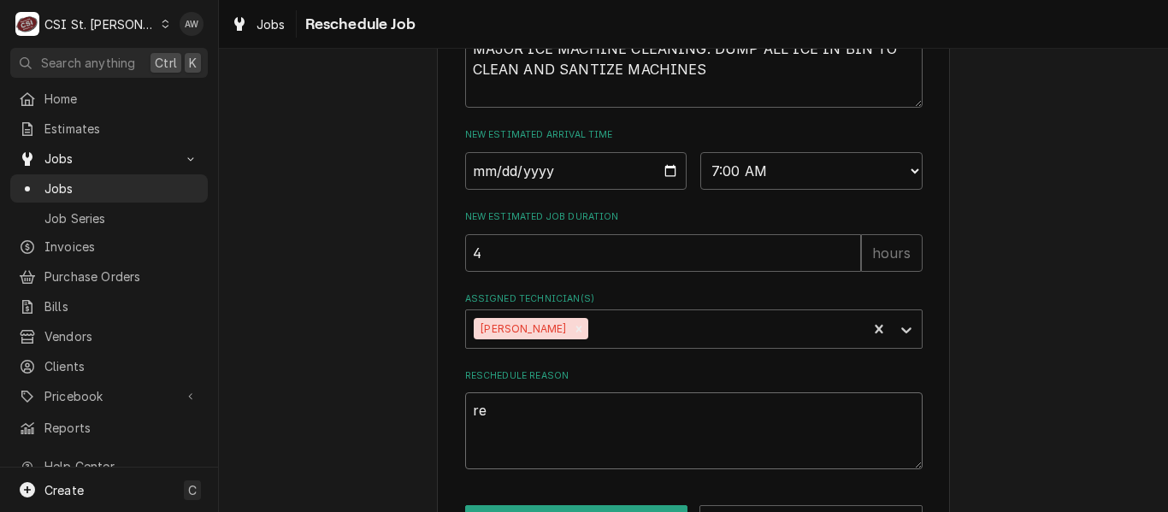
type textarea "x"
type textarea "ret"
type textarea "x"
type textarea "retu"
type textarea "x"
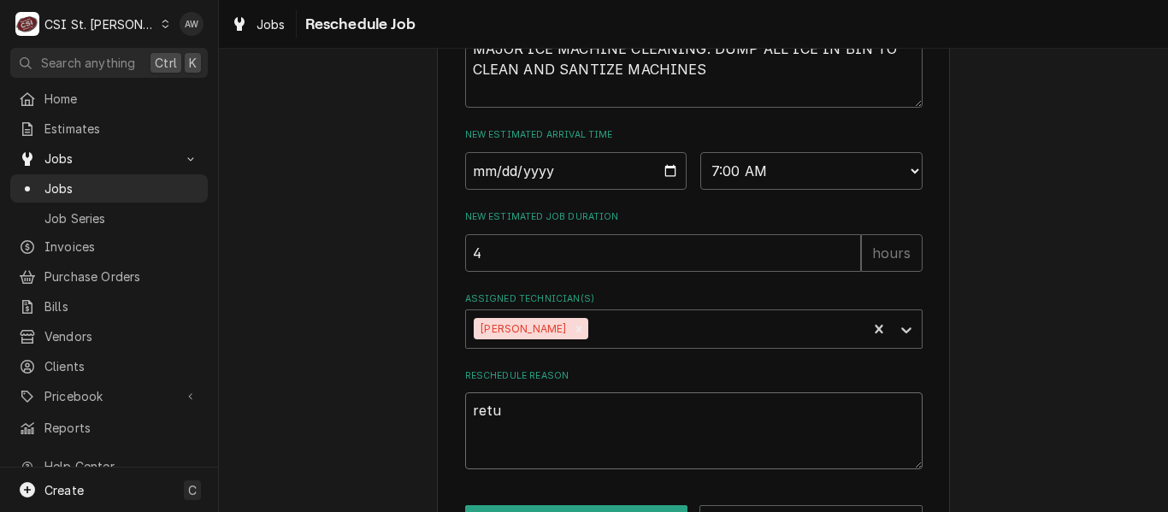
type textarea "retur"
type textarea "x"
type textarea "return"
type textarea "x"
type textarea "returni"
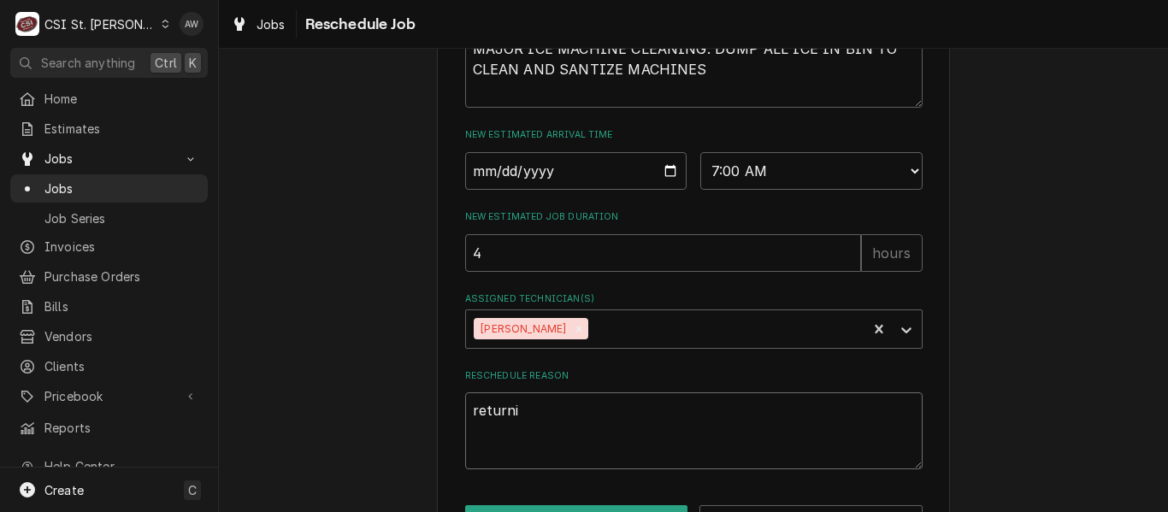
type textarea "x"
type textarea "returnin"
type textarea "x"
type textarea "returning"
type textarea "x"
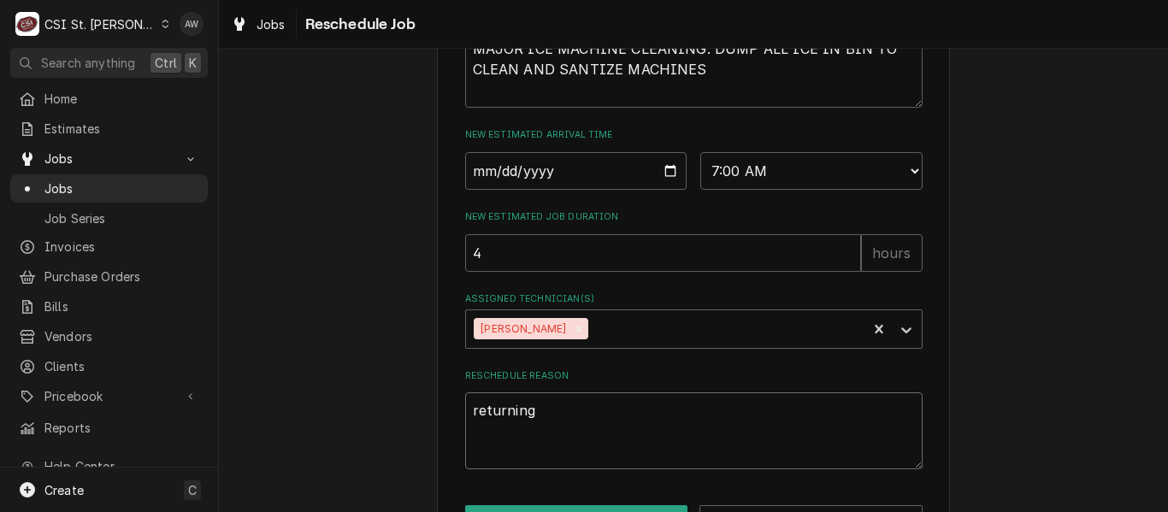
type textarea "returning"
type textarea "x"
type textarea "returning t"
type textarea "x"
type textarea "returning to"
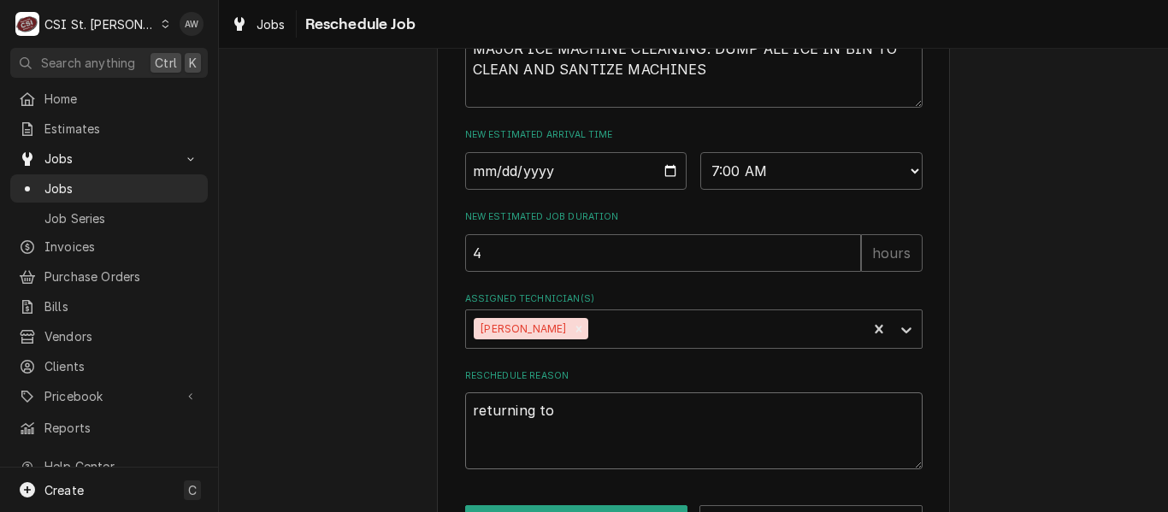
type textarea "x"
type textarea "returning to"
type textarea "x"
type textarea "returning to f"
type textarea "x"
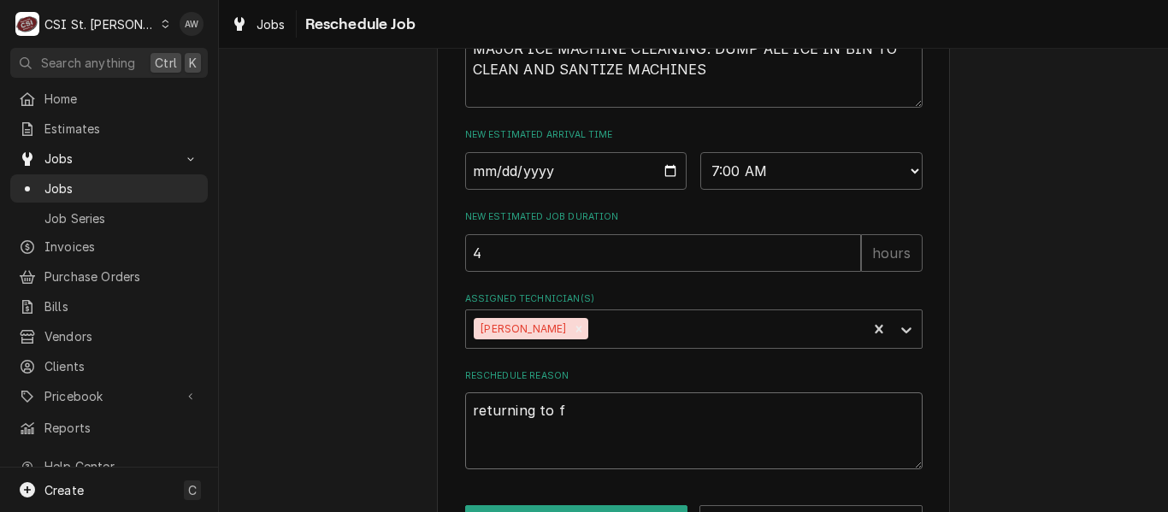
type textarea "returning to fi"
type textarea "x"
type textarea "returning to fin"
type textarea "x"
type textarea "returning to fini"
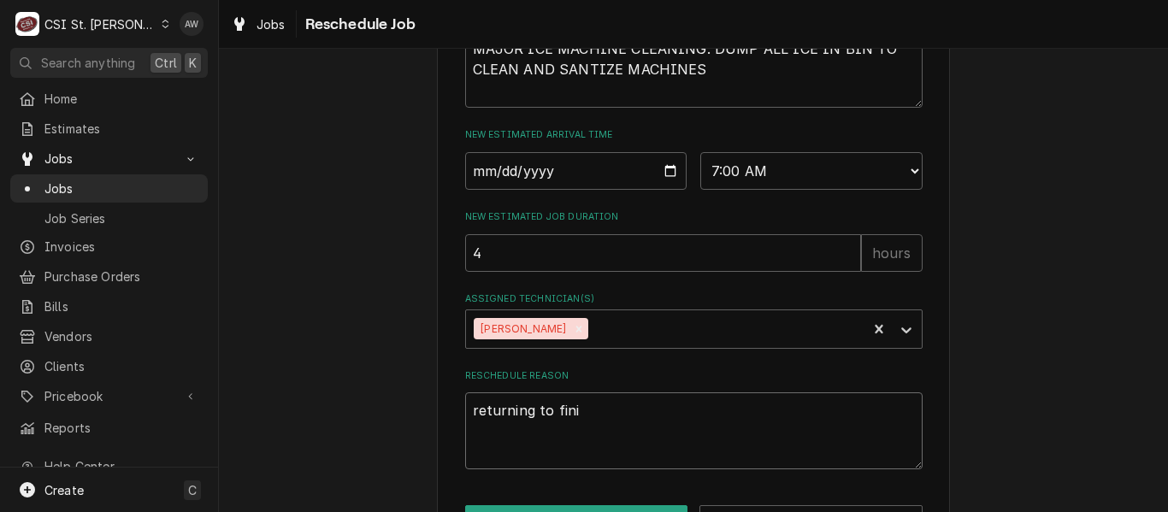
type textarea "x"
type textarea "returning to finis"
type textarea "x"
type textarea "returning to finish"
type textarea "x"
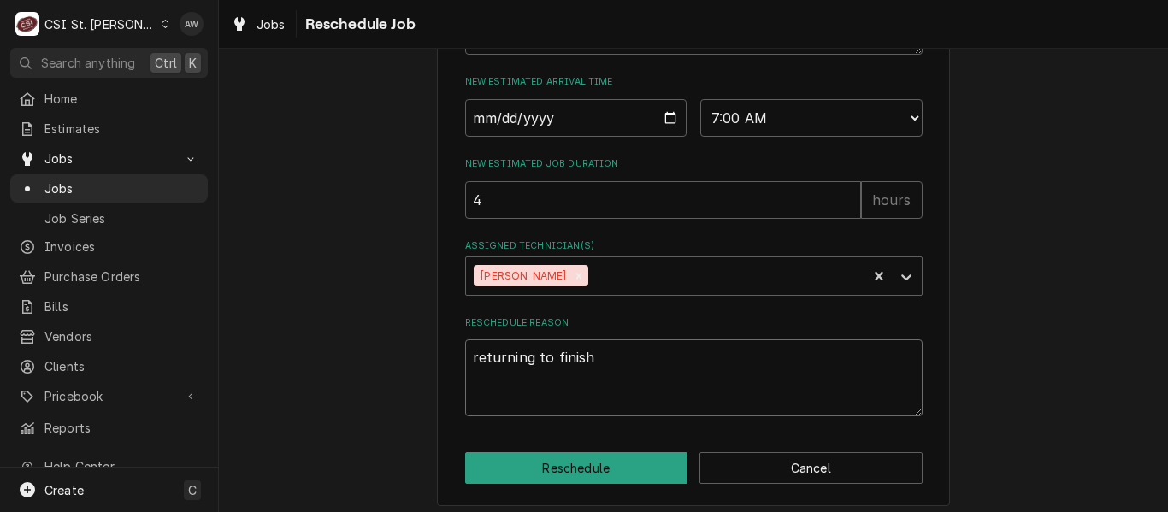
scroll to position [766, 0]
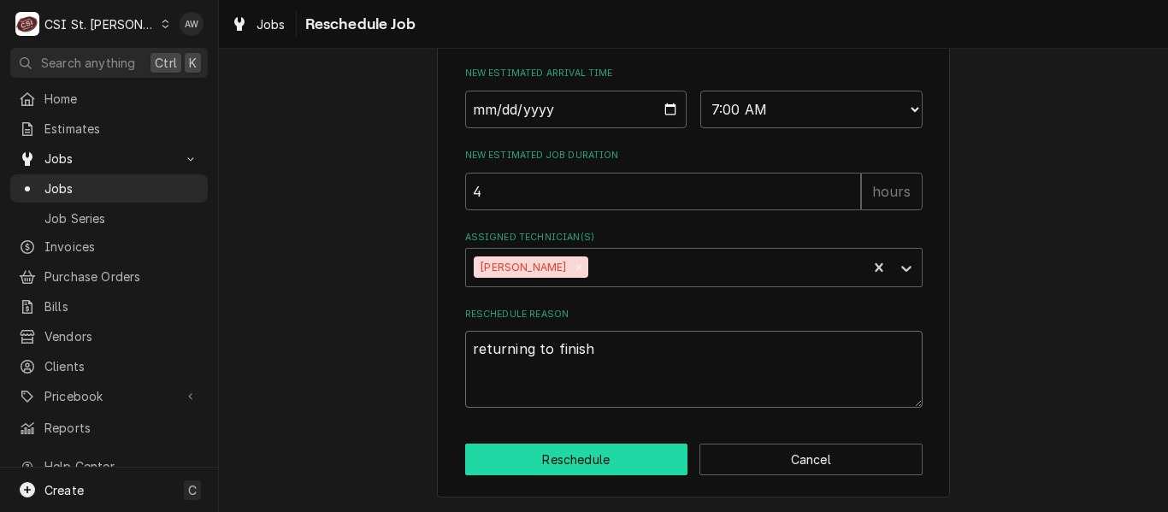
type textarea "returning to finish"
click at [631, 465] on button "Reschedule" at bounding box center [576, 460] width 223 height 32
type textarea "x"
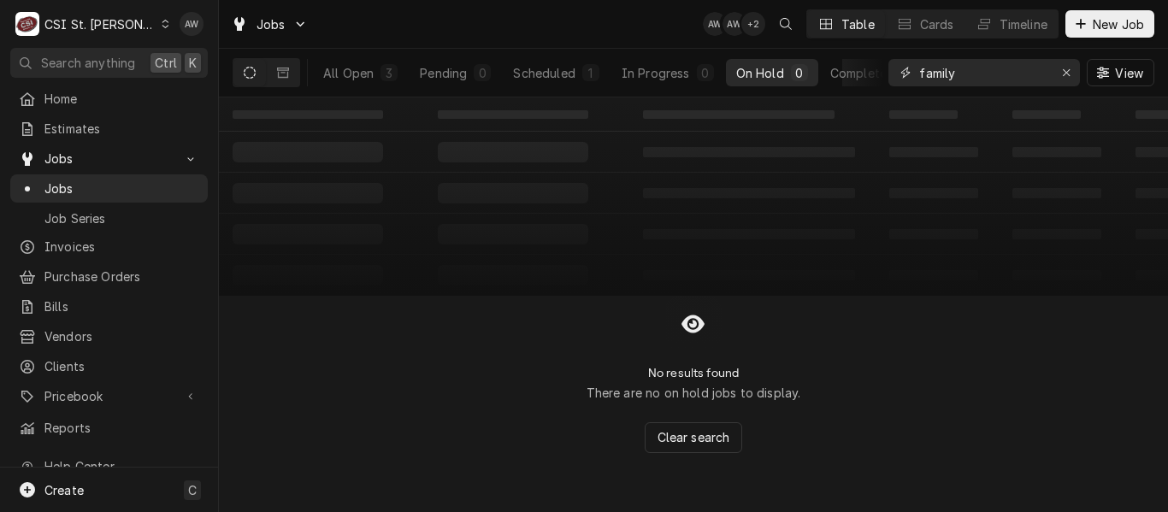
drag, startPoint x: 1006, startPoint y: 85, endPoint x: 737, endPoint y: 110, distance: 270.5
click at [737, 110] on div "Jobs AW AW + 2 Table Cards Timeline New Job All Open 3 Pending 0 Scheduled 1 In…" at bounding box center [693, 256] width 949 height 512
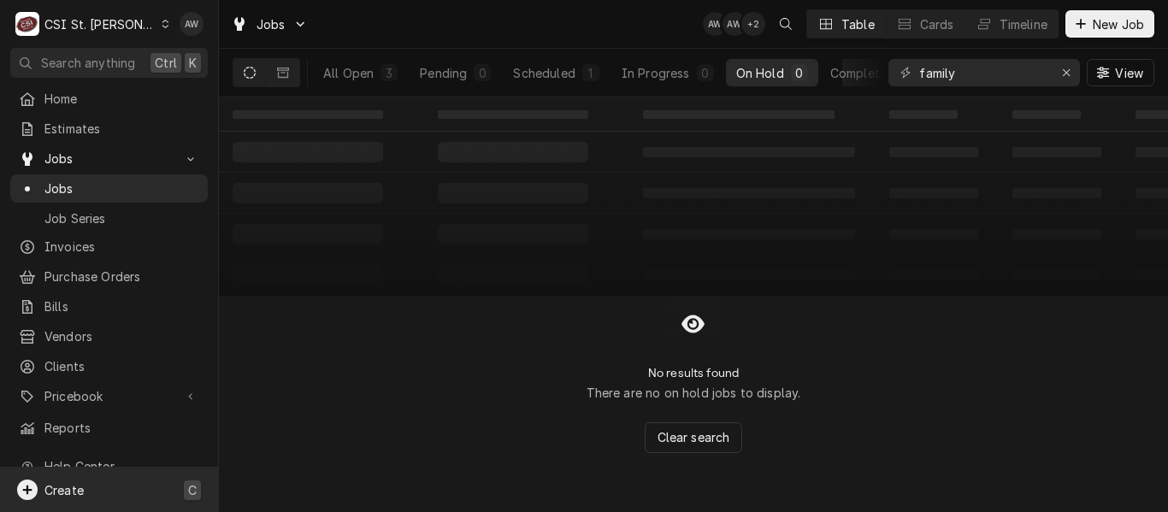
click at [180, 498] on div "Create C" at bounding box center [109, 490] width 218 height 44
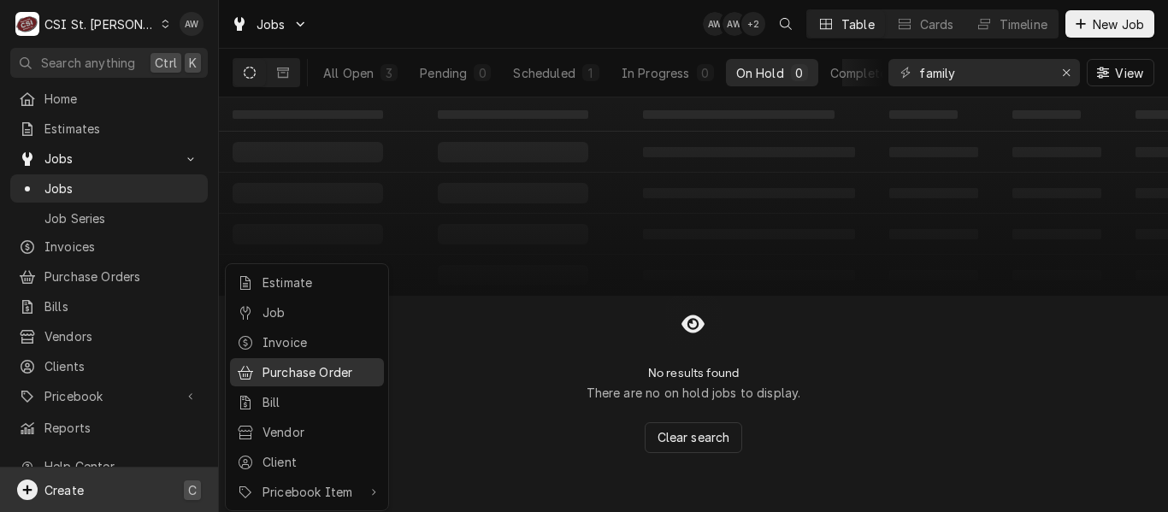
click at [264, 378] on div "Purchase Order" at bounding box center [306, 372] width 147 height 21
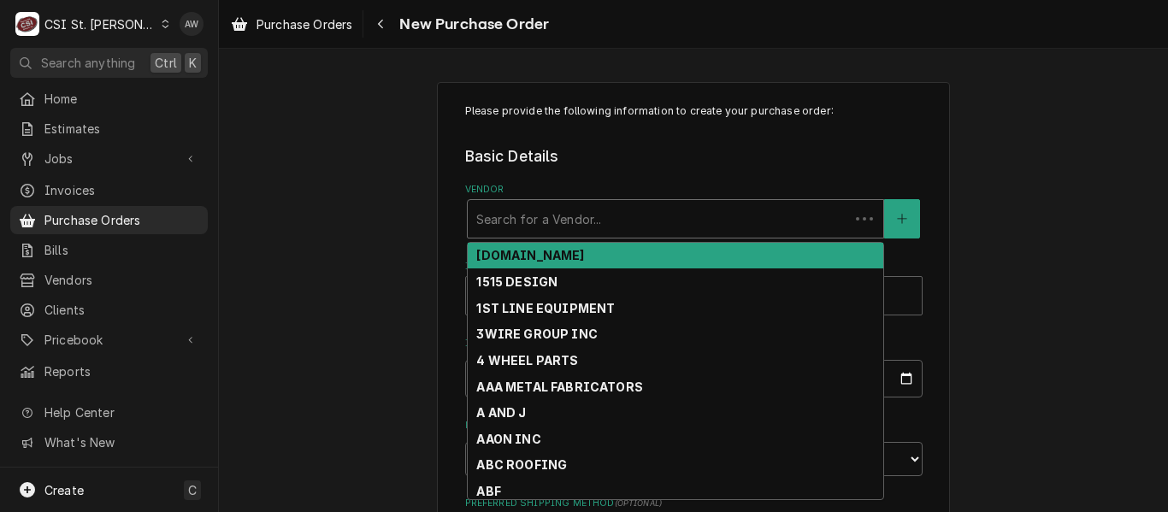
click at [514, 222] on div "Vendor" at bounding box center [658, 218] width 364 height 31
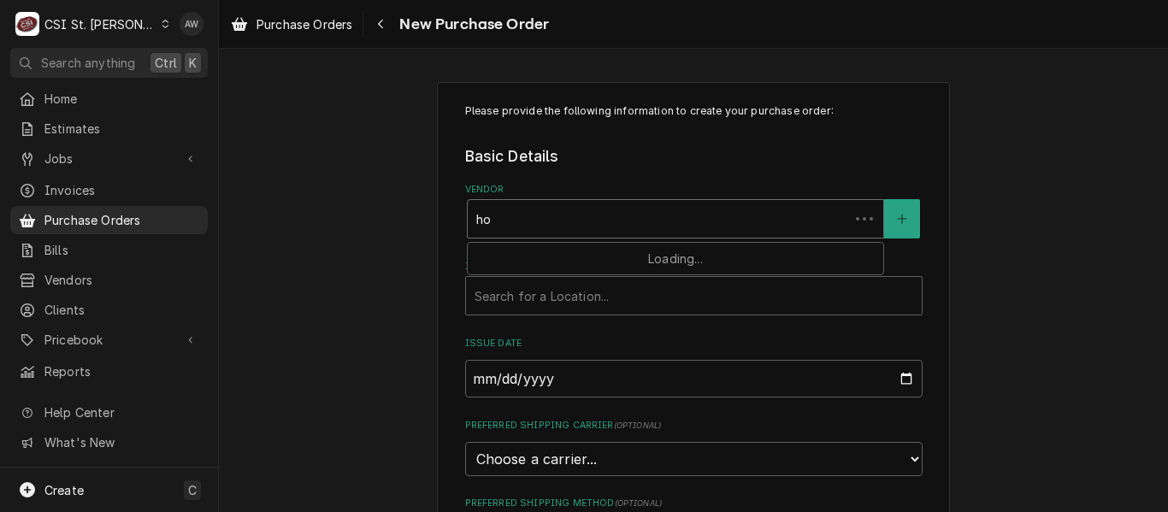
type input "h"
type input "crescent"
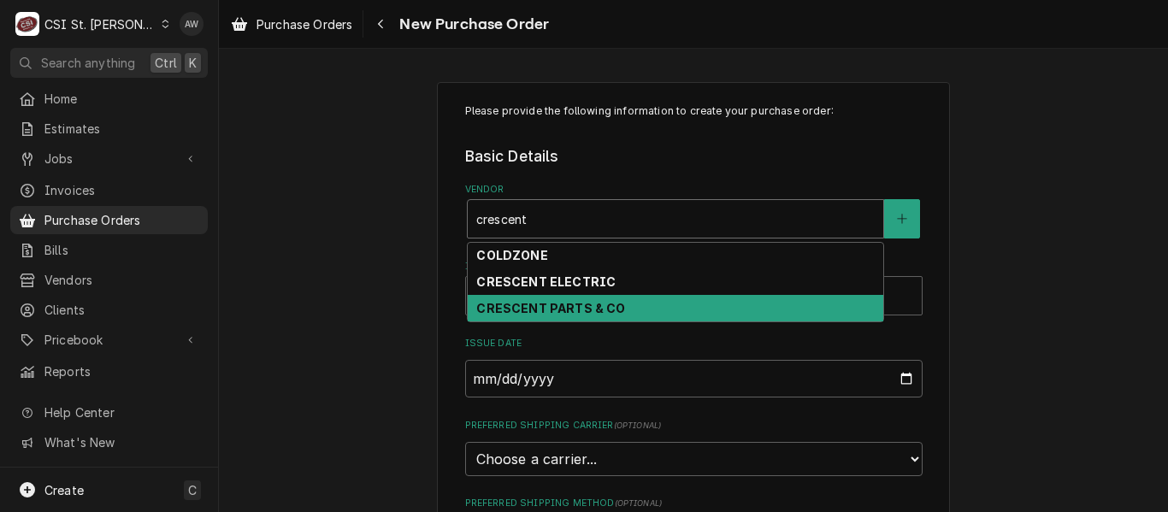
click at [570, 304] on strong "CRESCENT PARTS & CO" at bounding box center [550, 308] width 149 height 15
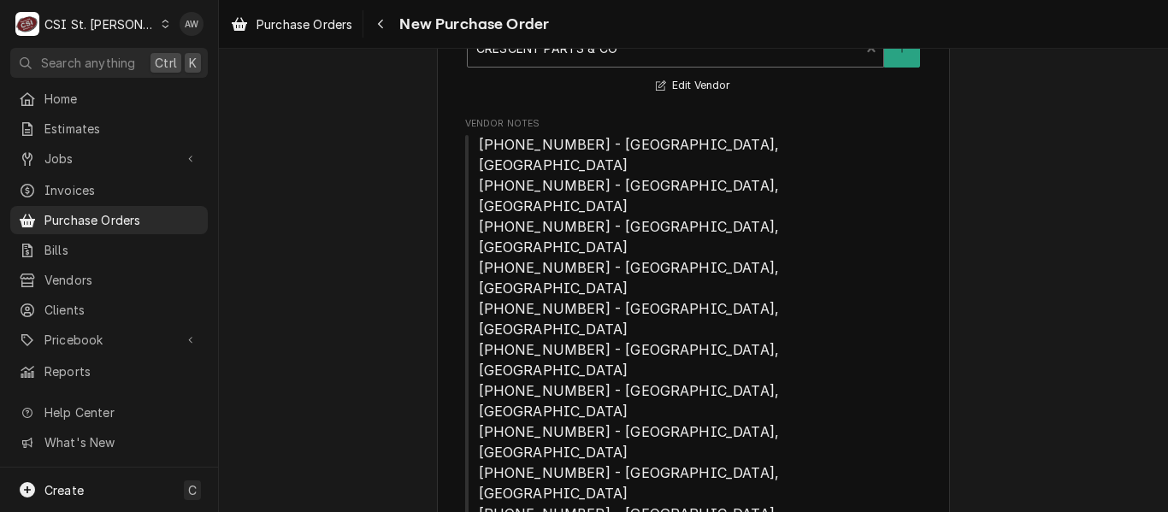
scroll to position [427, 0]
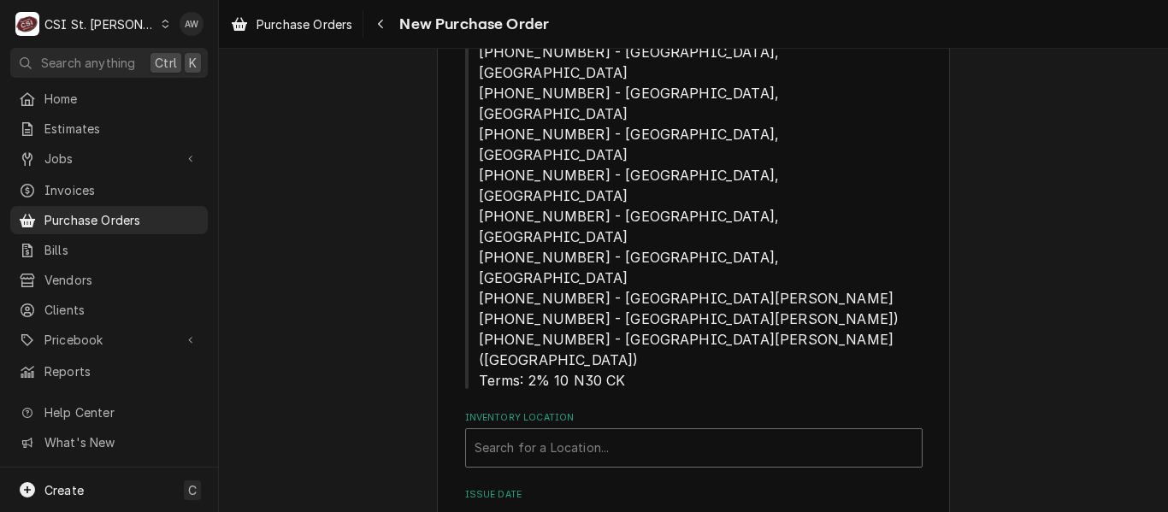
click at [592, 433] on div "Inventory Location" at bounding box center [694, 448] width 439 height 31
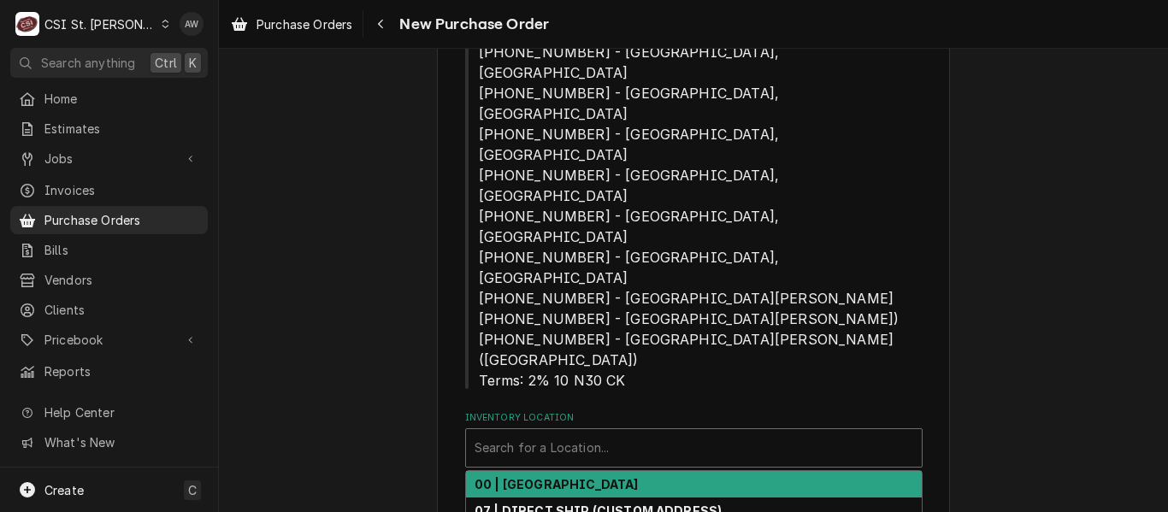
click at [590, 477] on strong "00 | [GEOGRAPHIC_DATA]" at bounding box center [557, 484] width 164 height 15
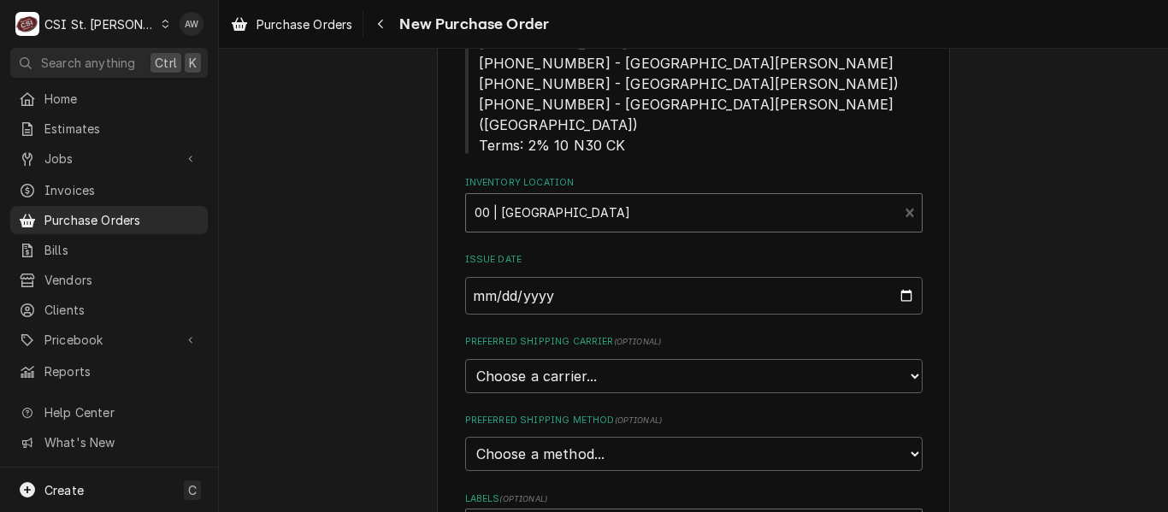
scroll to position [684, 0]
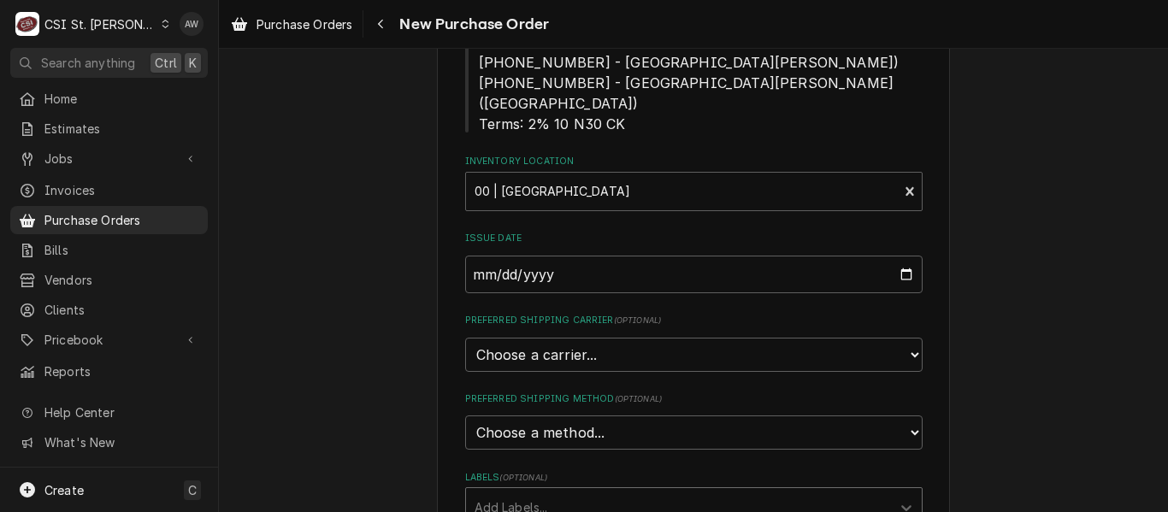
click at [585, 492] on div "Labels" at bounding box center [679, 507] width 408 height 31
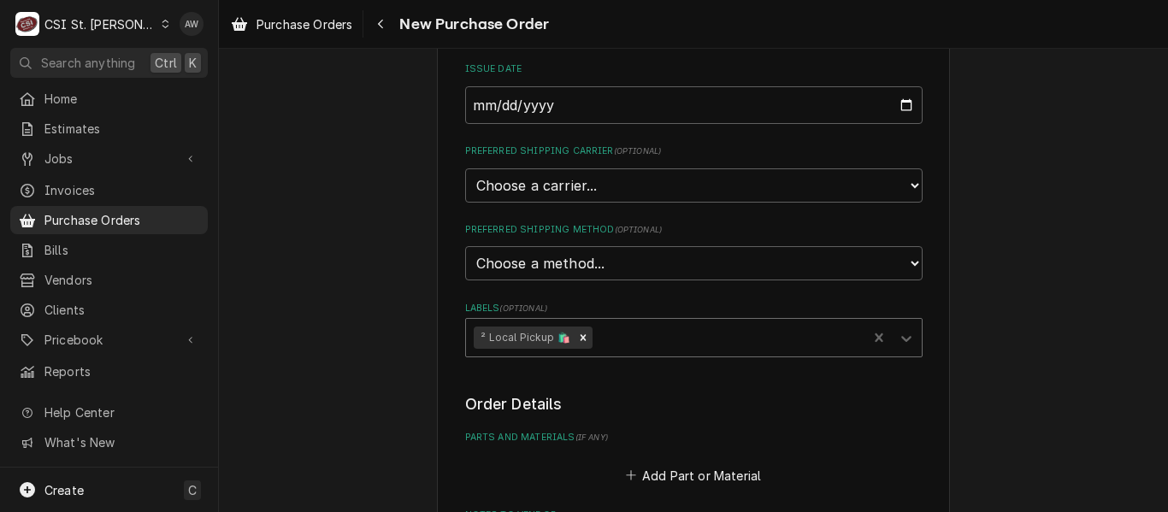
scroll to position [855, 0]
type textarea "x"
type textarea "C"
type textarea "x"
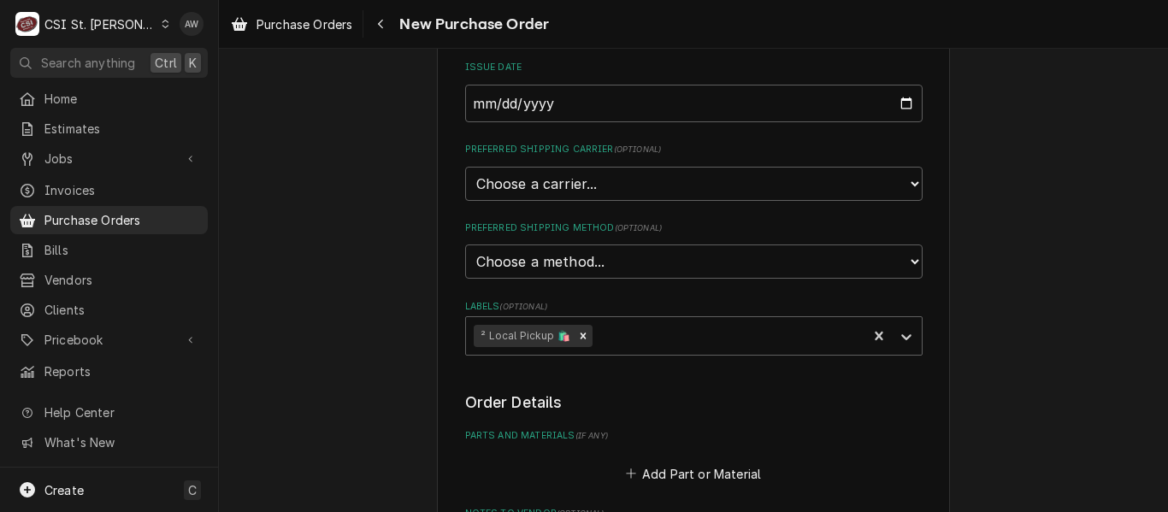
type textarea "CO"
type textarea "x"
type textarea "COU"
type textarea "x"
type textarea "COUR"
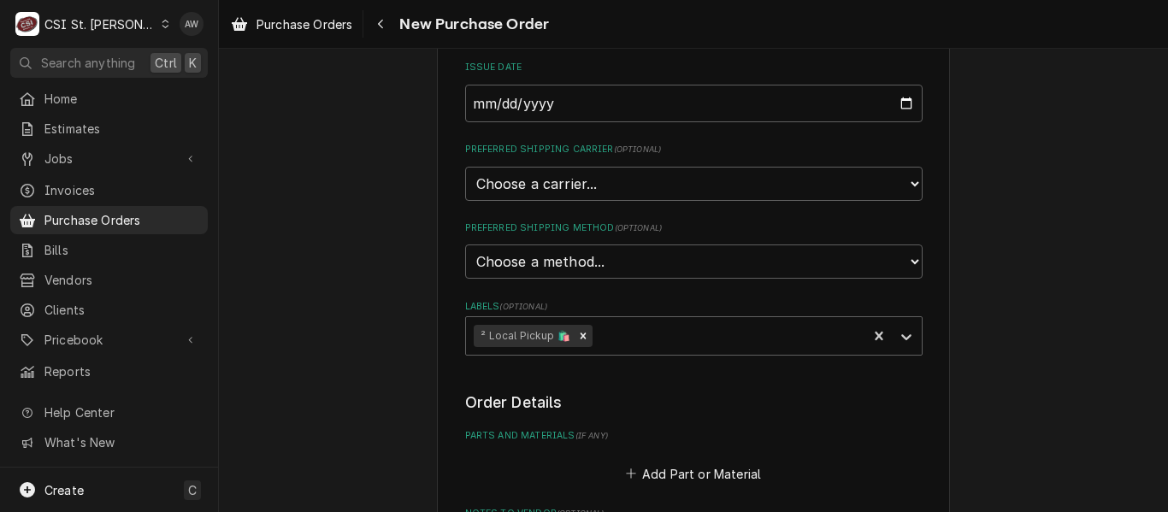
type textarea "x"
type textarea "COURN"
type textarea "x"
type textarea "COUR"
type textarea "x"
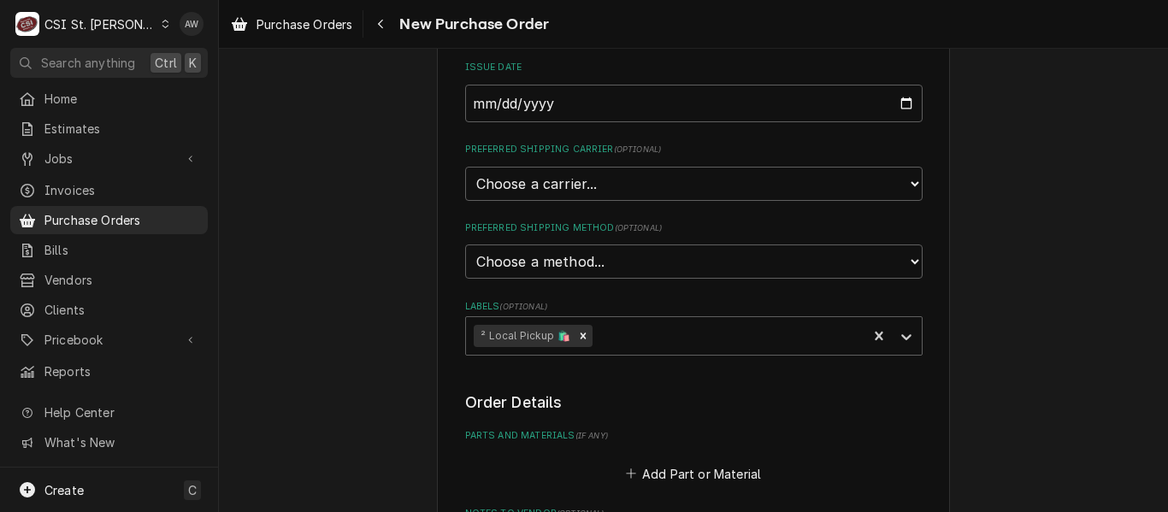
type textarea "COURT"
type textarea "x"
type textarea "COURTN"
type textarea "x"
type textarea "COURTNE"
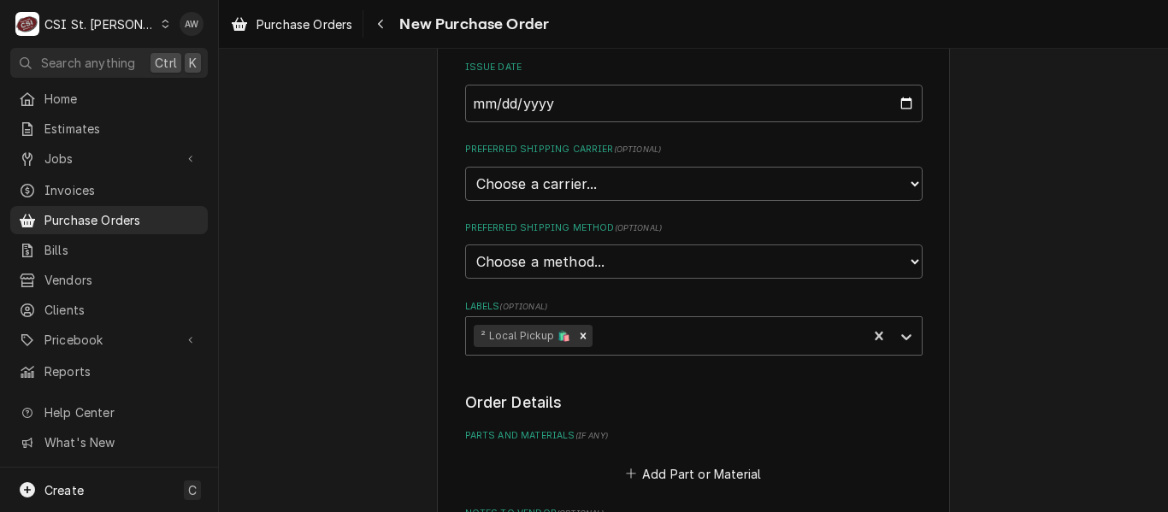
type textarea "x"
type textarea "[PERSON_NAME]"
type textarea "x"
type textarea "[PERSON_NAME]"
type textarea "x"
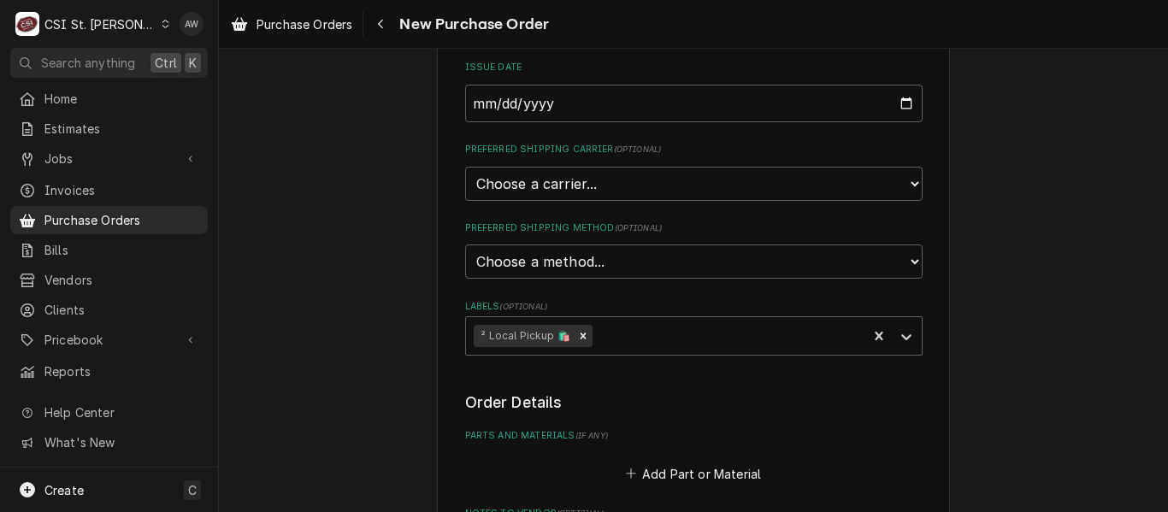
type textarea "[PERSON_NAME]"
type textarea "x"
type textarea "[PERSON_NAME]"
type textarea "x"
type textarea "[PERSON_NAME]"
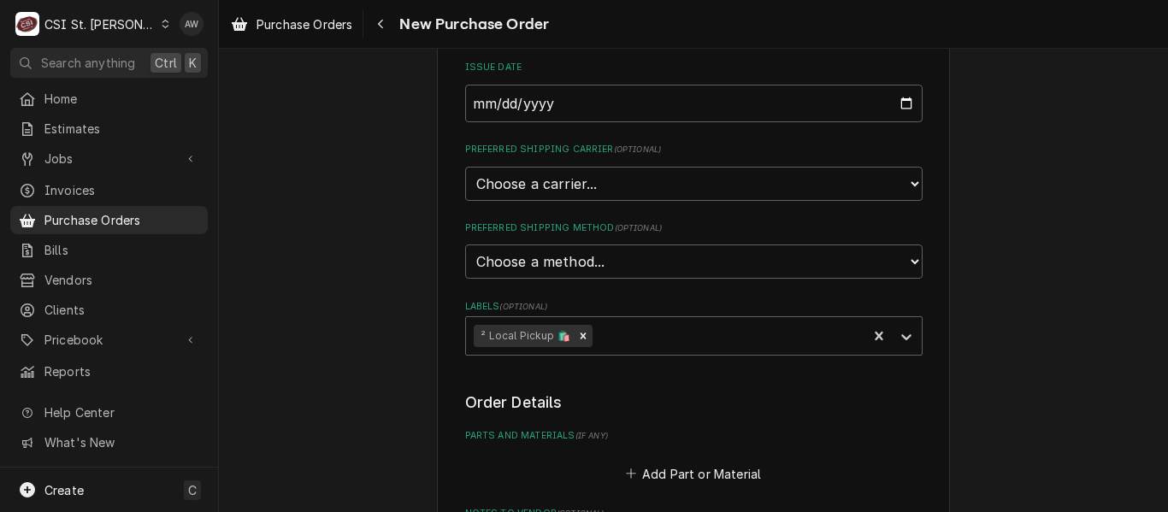
type textarea "x"
type textarea "[PERSON_NAME] TRUCK S"
type textarea "x"
type textarea "[PERSON_NAME] TRUCK STO"
type textarea "x"
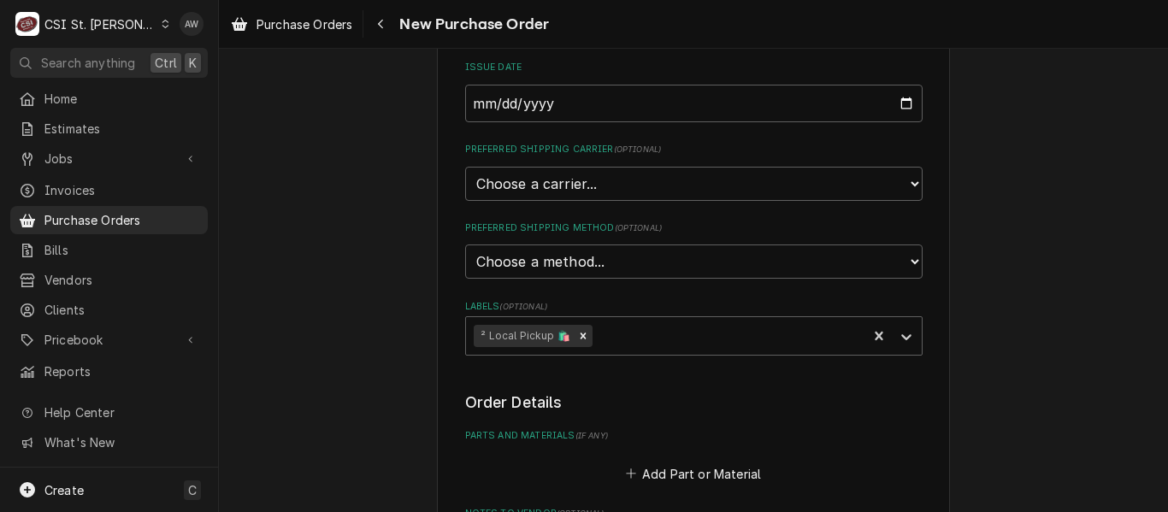
type textarea "[PERSON_NAME] TRUCK STOC"
type textarea "x"
type textarea "[PERSON_NAME] TRUCK STOCK"
type textarea "x"
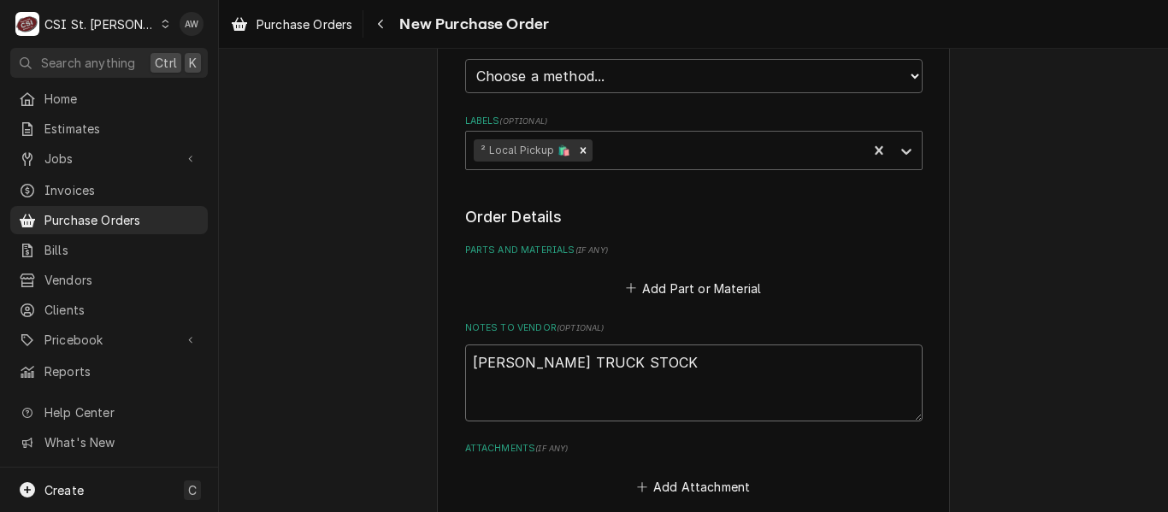
type textarea "[PERSON_NAME] TRUCK STOCK"
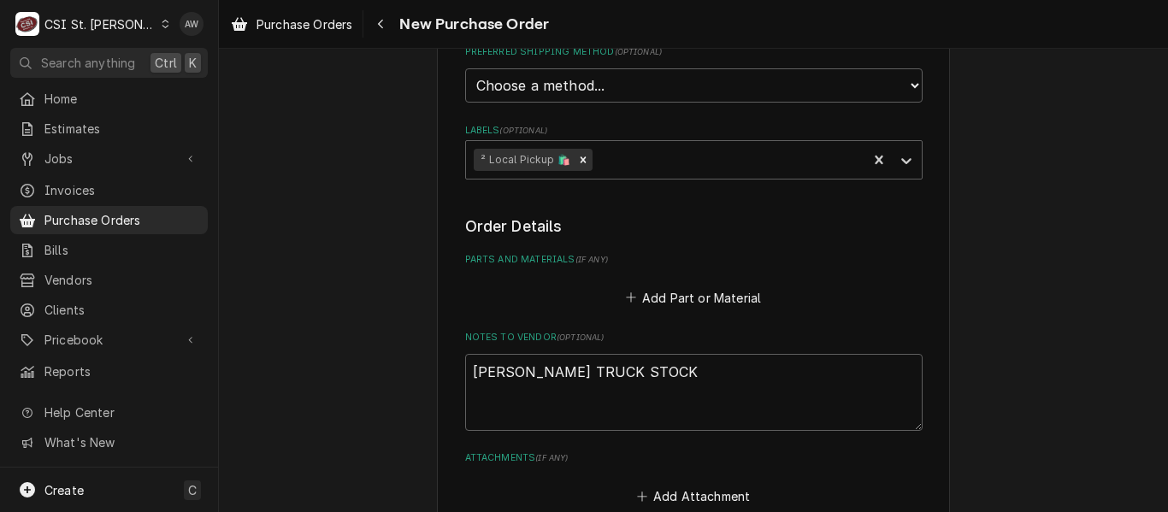
type textarea "x"
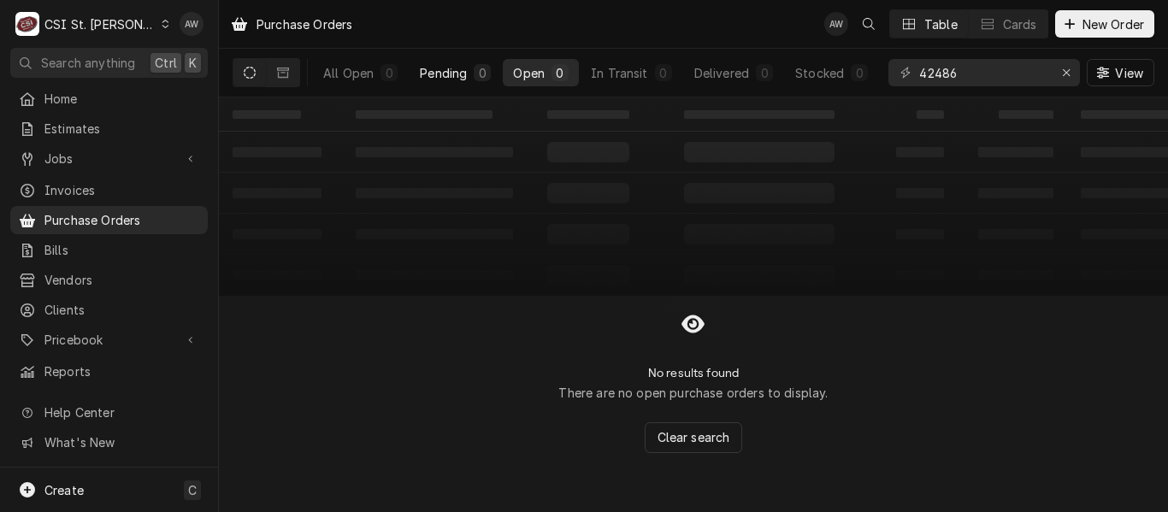
click at [434, 77] on div "Pending" at bounding box center [443, 73] width 47 height 18
click at [1073, 62] on button "Erase input" at bounding box center [1066, 72] width 27 height 27
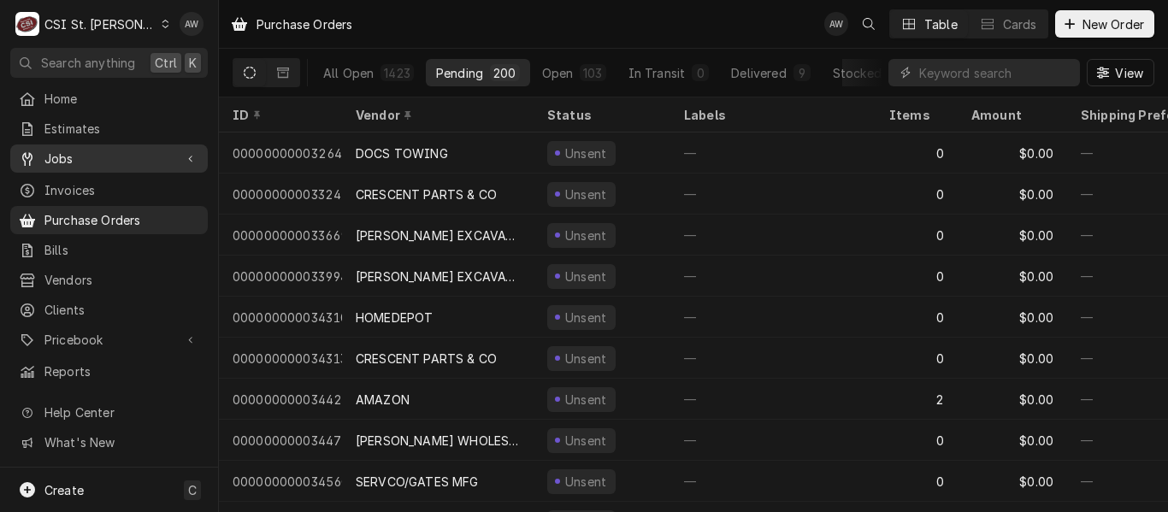
click at [127, 156] on span "Jobs" at bounding box center [108, 159] width 129 height 18
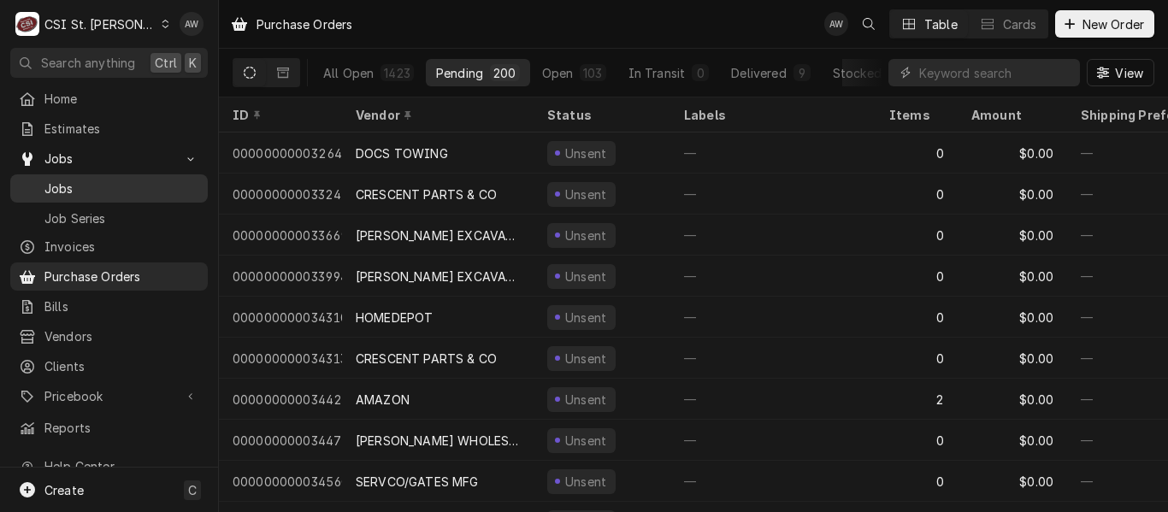
click at [127, 186] on span "Jobs" at bounding box center [121, 189] width 155 height 18
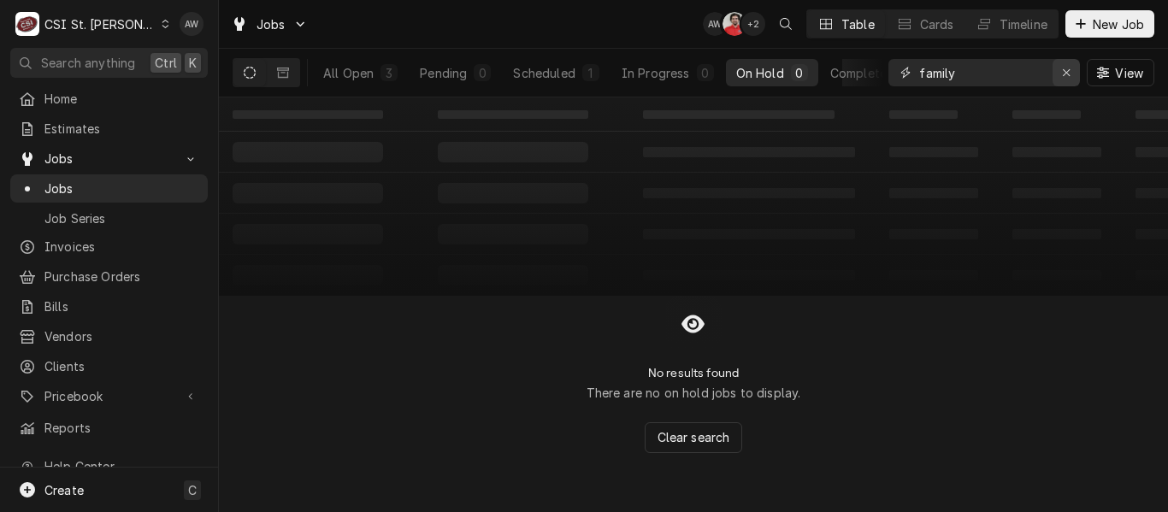
click at [1064, 68] on icon "Erase input" at bounding box center [1066, 73] width 9 height 12
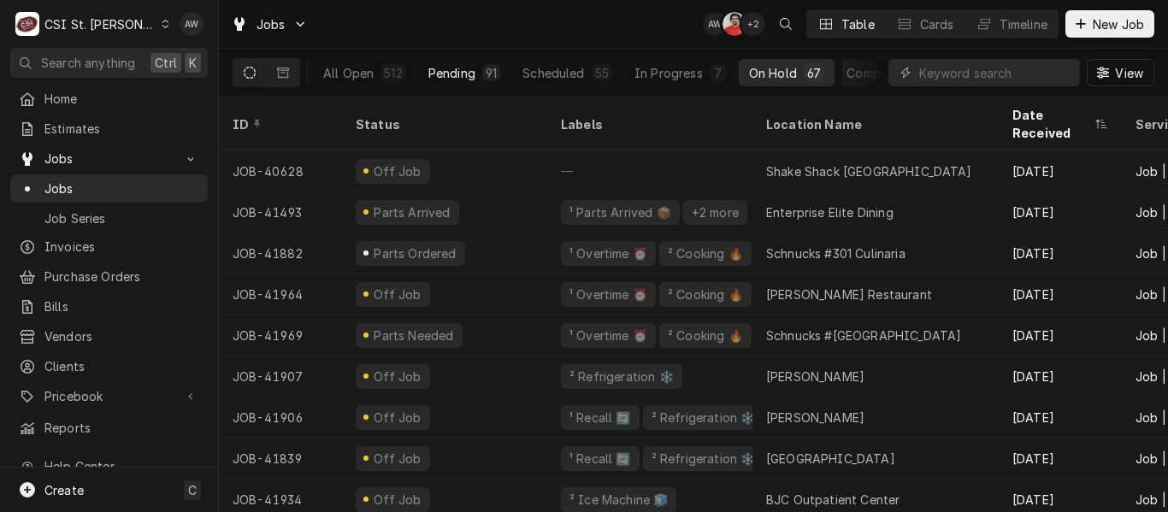
click at [467, 61] on button "Pending 91" at bounding box center [464, 72] width 92 height 27
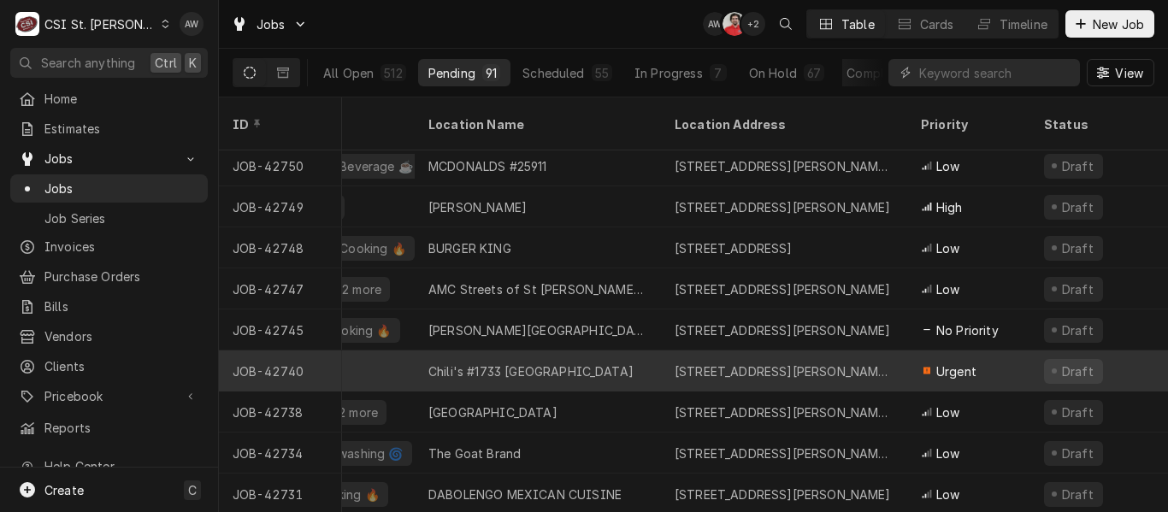
scroll to position [209, 639]
click at [711, 364] on div "[STREET_ADDRESS][PERSON_NAME][PERSON_NAME]" at bounding box center [784, 371] width 246 height 41
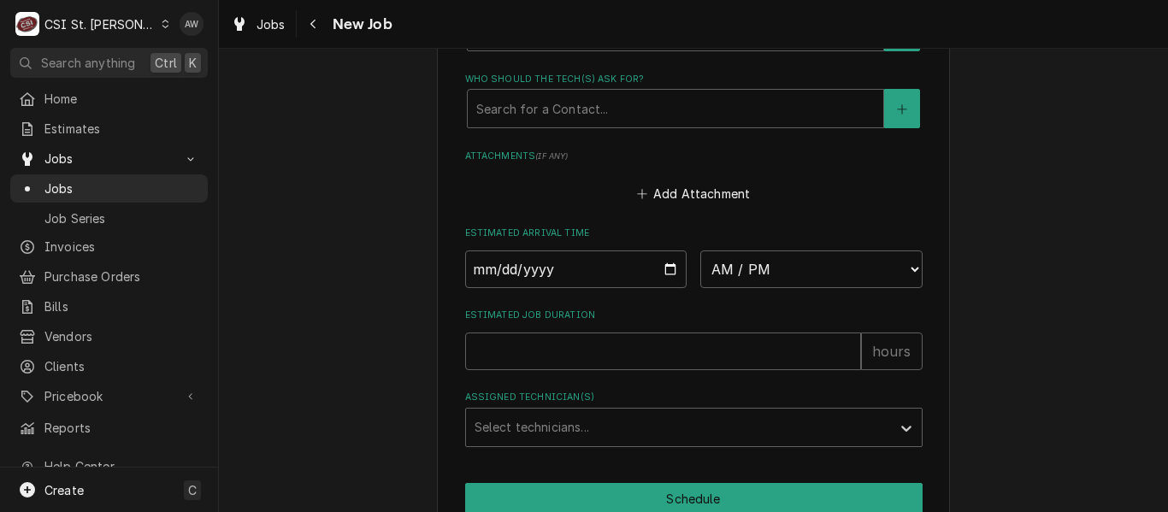
scroll to position [1874, 0]
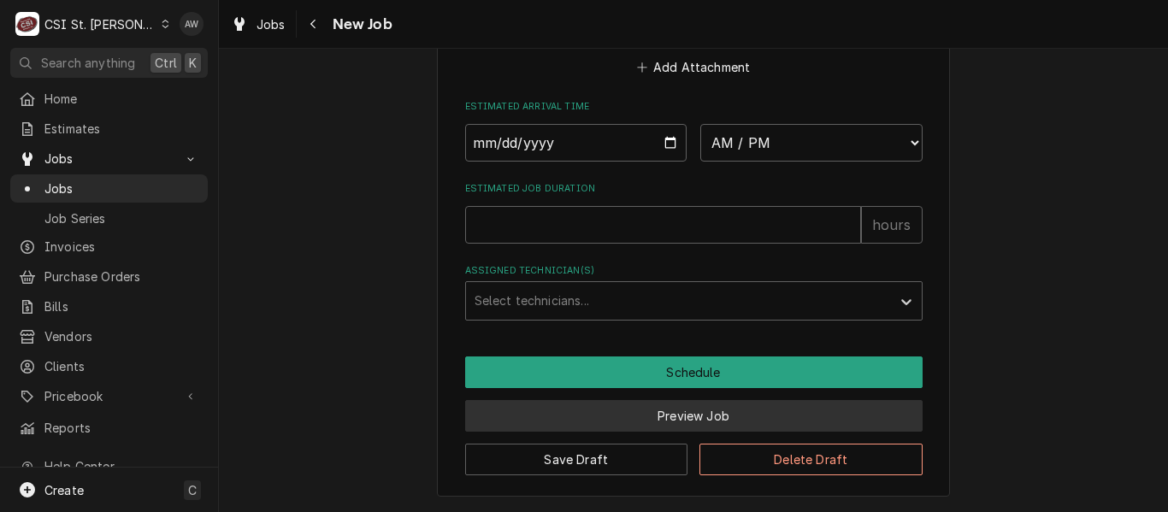
click at [671, 400] on button "Preview Job" at bounding box center [693, 416] width 457 height 32
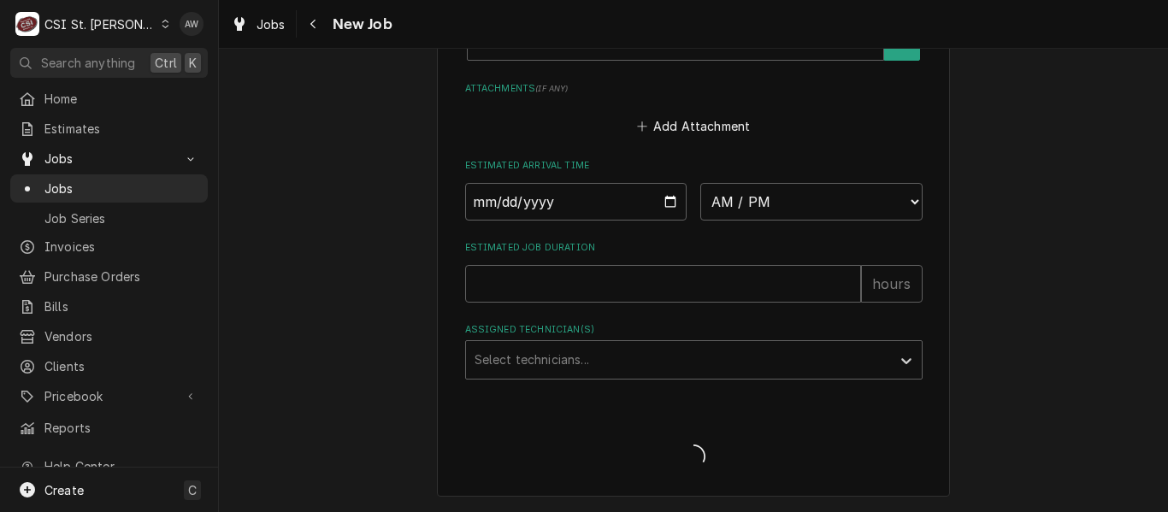
type textarea "x"
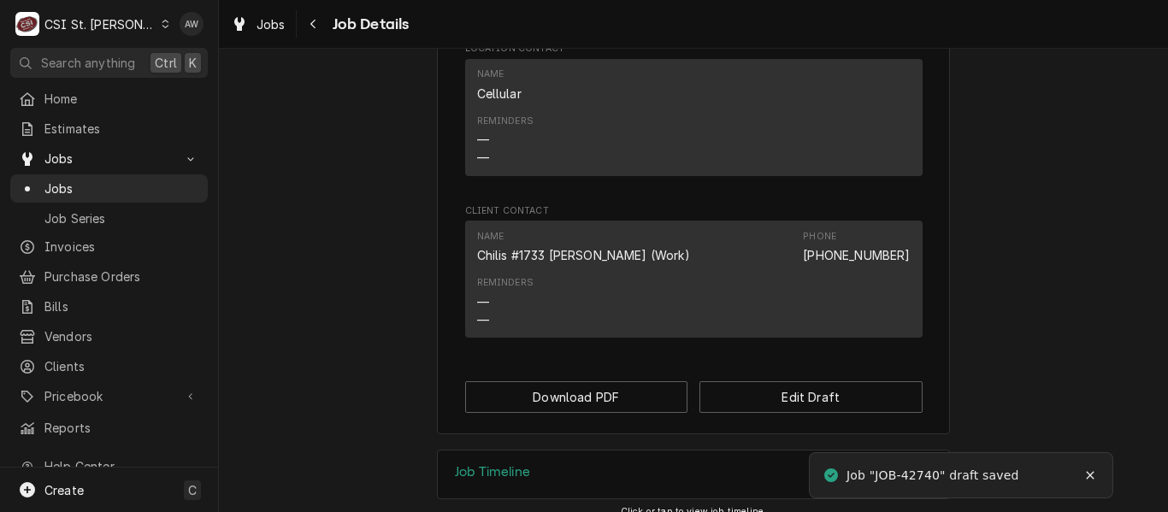
scroll to position [1426, 0]
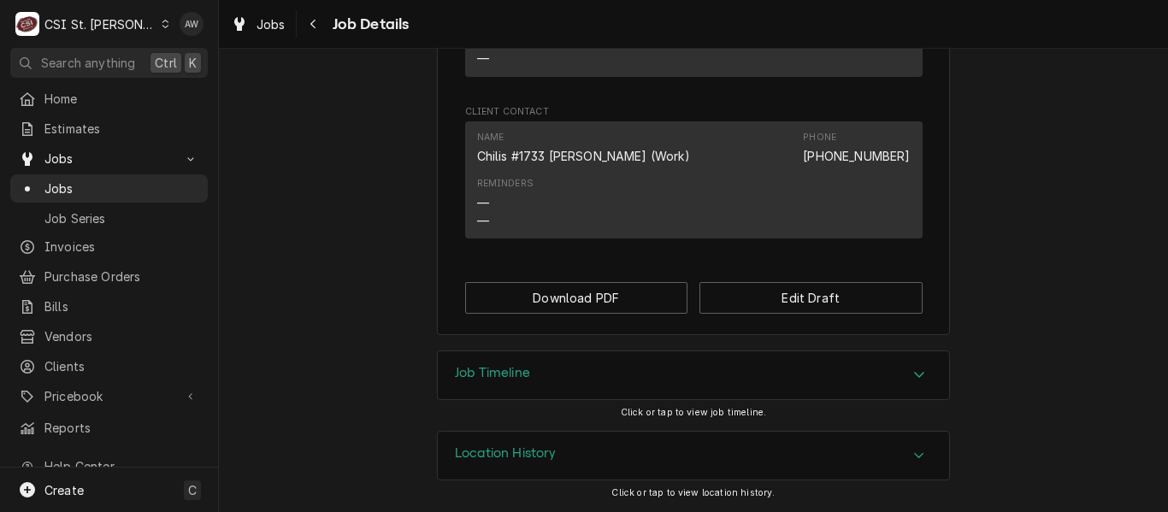
click at [634, 400] on div "Job Timeline" at bounding box center [693, 376] width 513 height 50
click at [626, 384] on div "Job Timeline" at bounding box center [693, 375] width 511 height 48
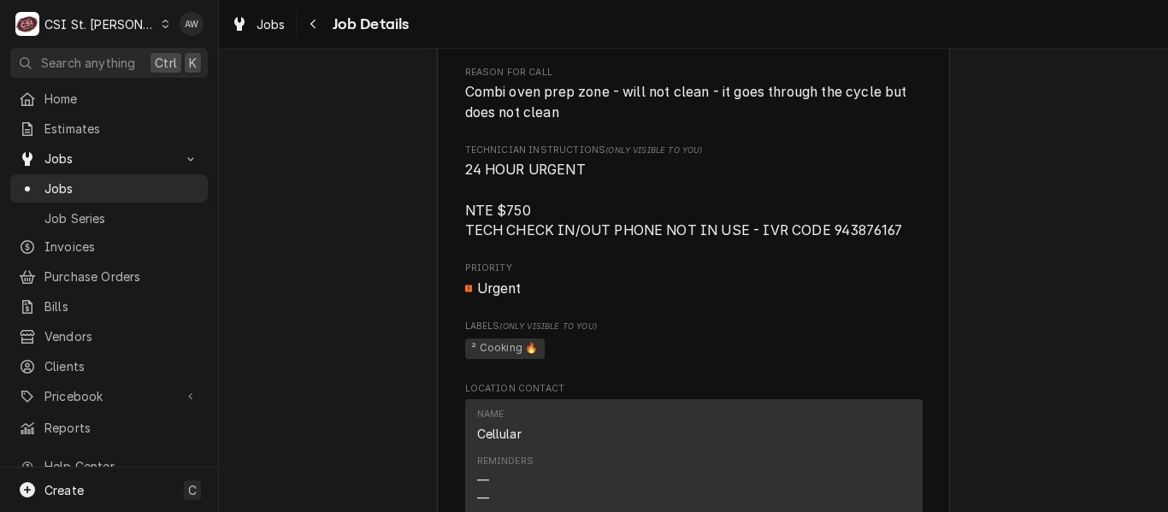
scroll to position [1207, 0]
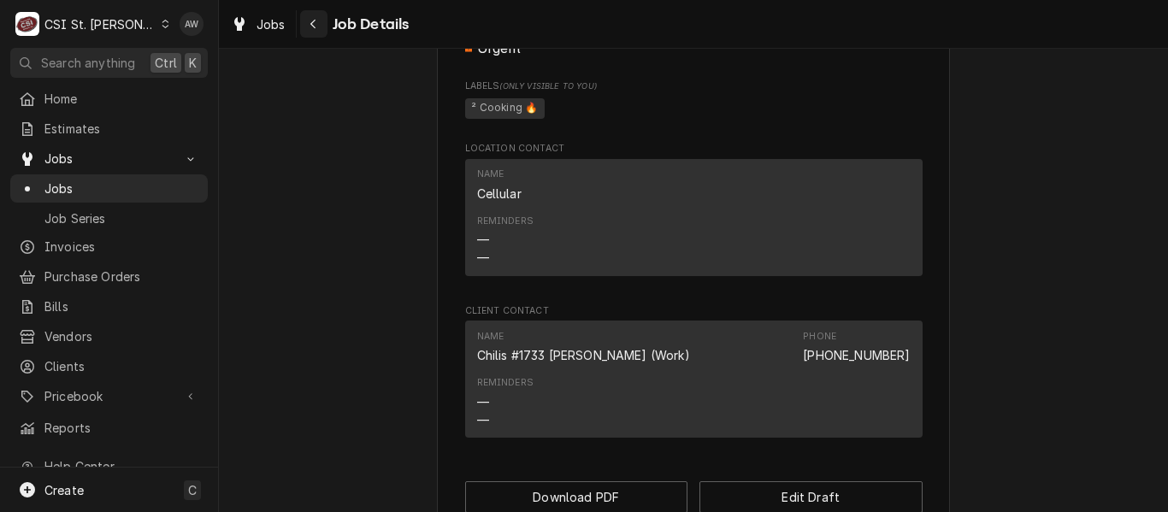
click at [314, 15] on div "Navigate back" at bounding box center [313, 23] width 17 height 17
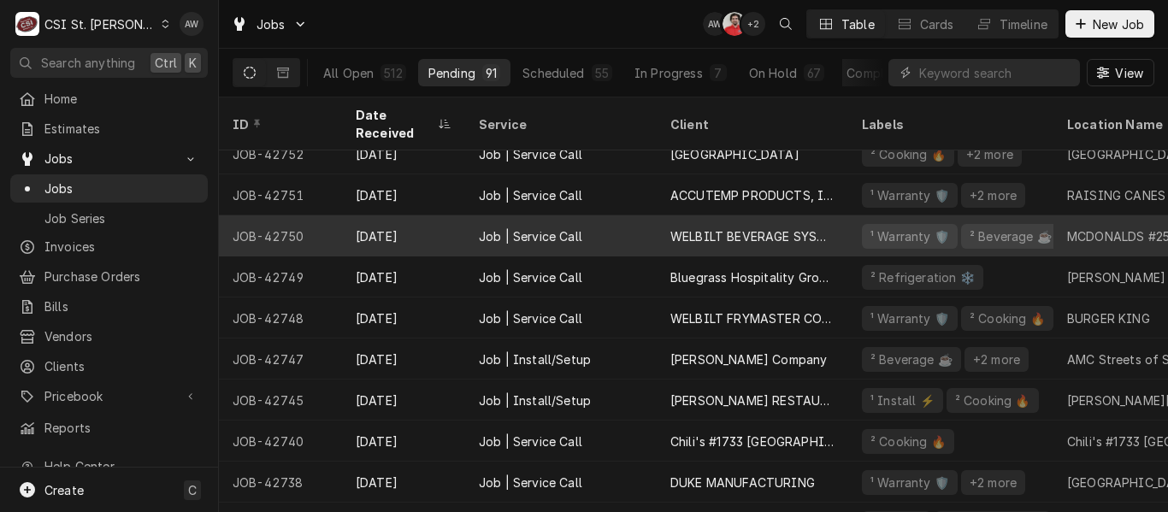
scroll to position [141, 0]
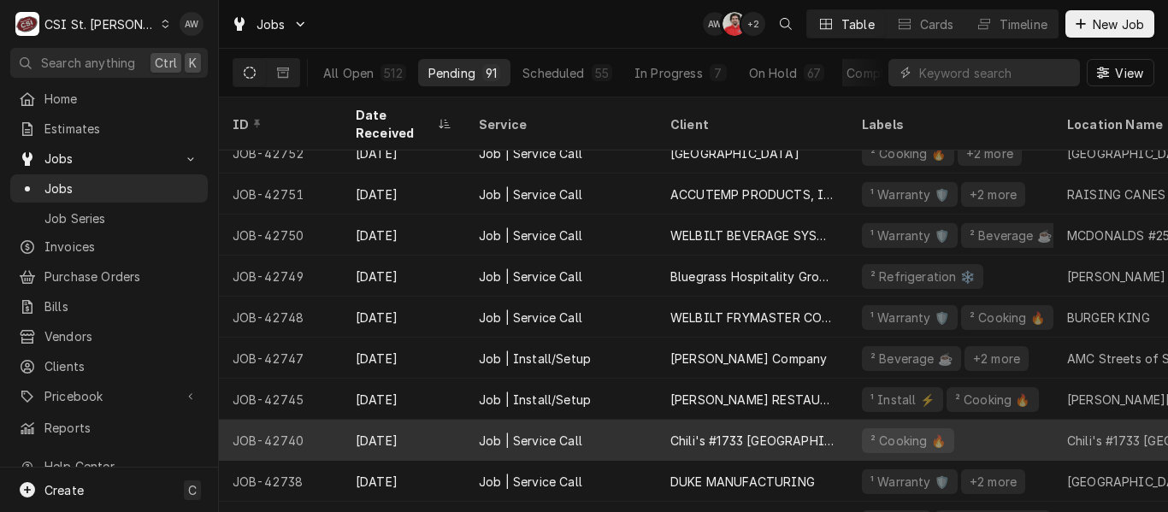
click at [654, 420] on div "Job | Service Call" at bounding box center [561, 440] width 192 height 41
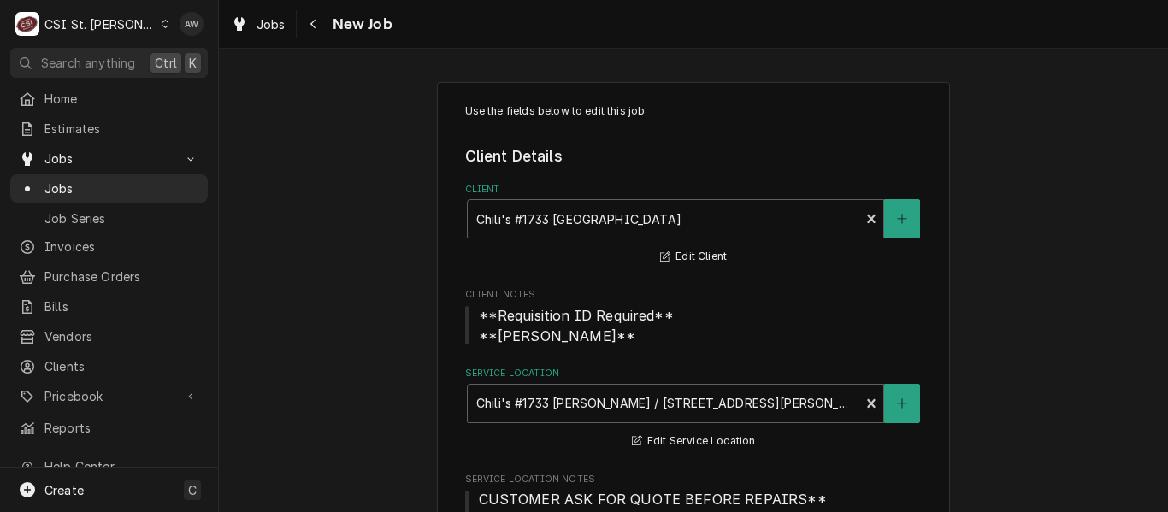
type textarea "x"
click at [311, 15] on div "Navigate back" at bounding box center [313, 23] width 17 height 17
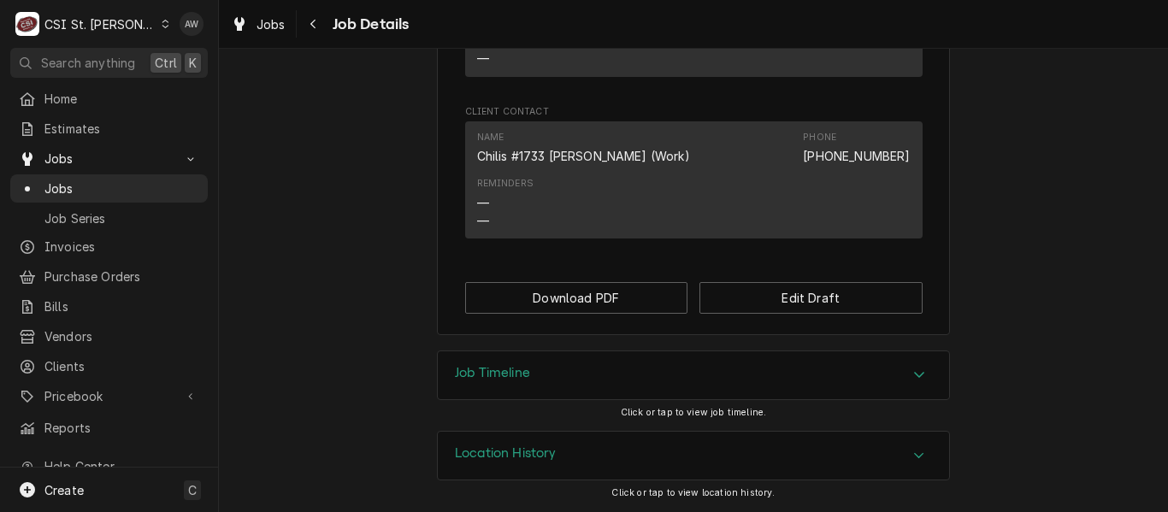
scroll to position [1426, 0]
click at [725, 373] on div "Job Timeline" at bounding box center [693, 375] width 511 height 48
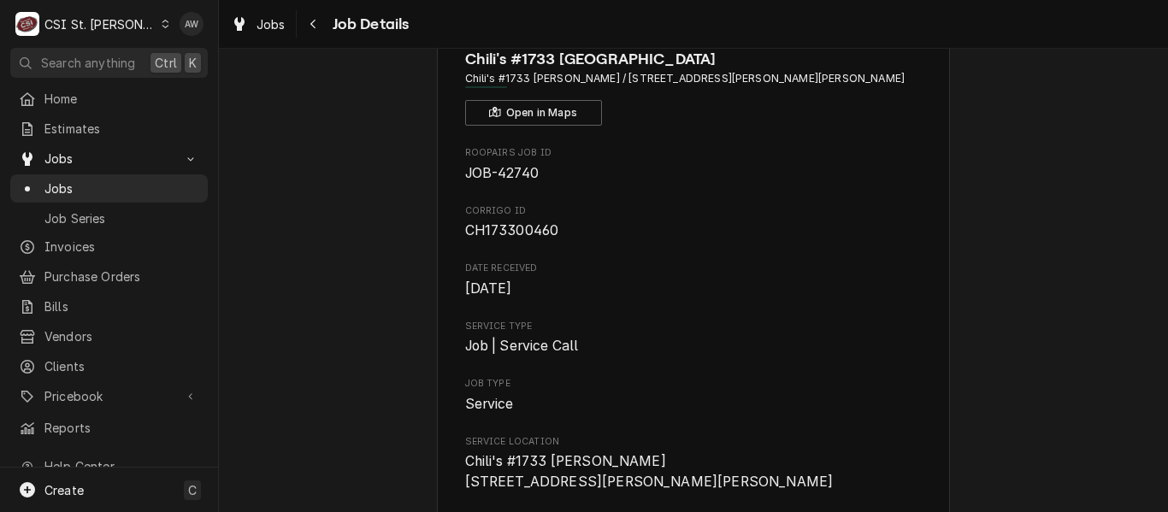
scroll to position [0, 0]
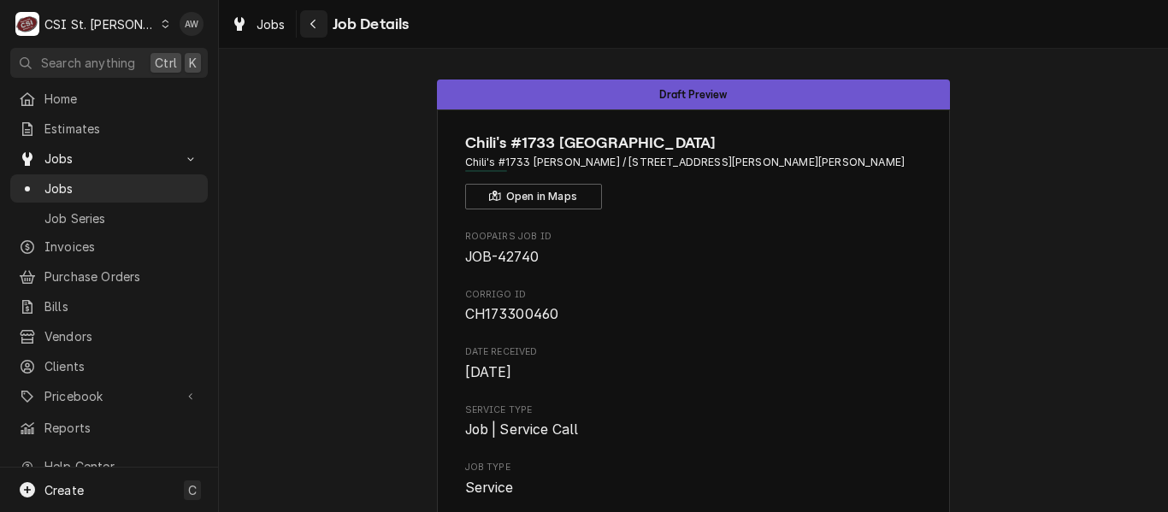
click at [309, 17] on div "Navigate back" at bounding box center [313, 23] width 17 height 17
